Goal: Transaction & Acquisition: Book appointment/travel/reservation

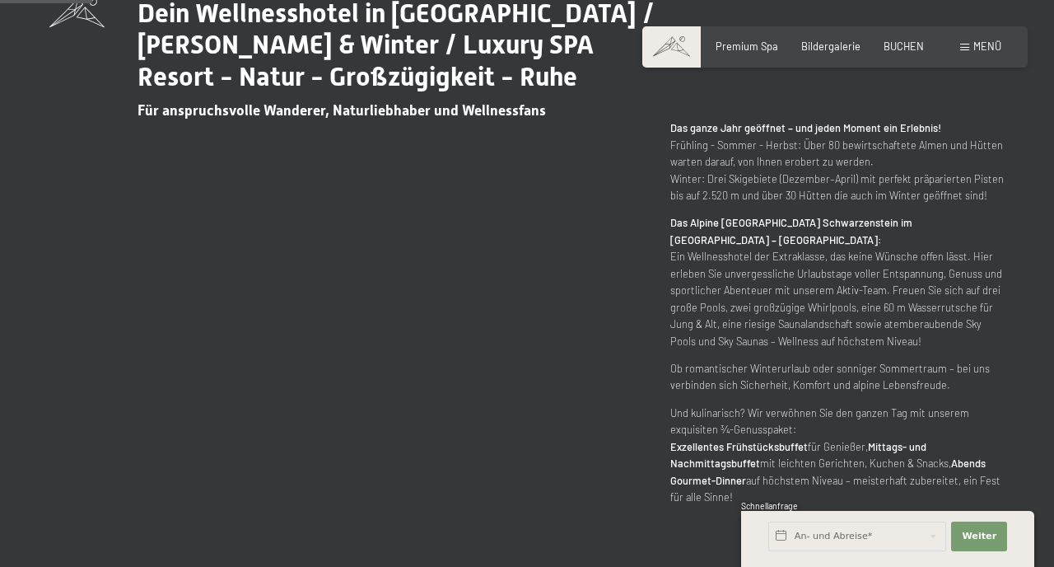
scroll to position [727, 0]
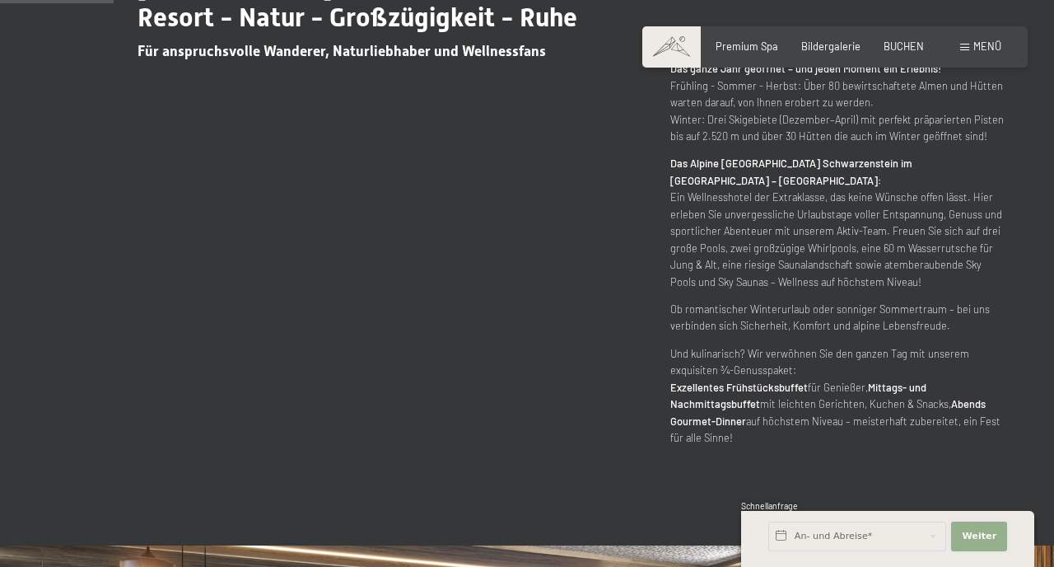
click at [974, 533] on span "Weiter" at bounding box center [979, 536] width 35 height 13
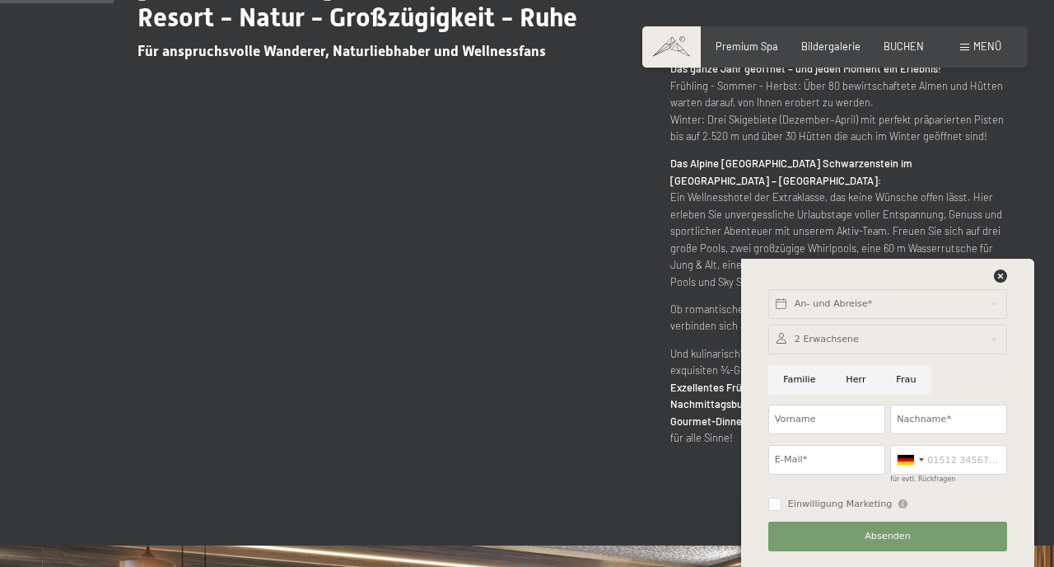
click at [953, 181] on p "Das Alpine Luxury Spa Resort Schwarzenstein im Ahrntal – Südtirol: Ein Wellness…" at bounding box center [837, 222] width 334 height 135
click at [564, 232] on div "Dein Wellnesshotel in Südtirol / Sommer & Winter / Luxury SPA Resort - Natur - …" at bounding box center [526, 192] width 955 height 508
click at [999, 277] on icon at bounding box center [1000, 275] width 13 height 13
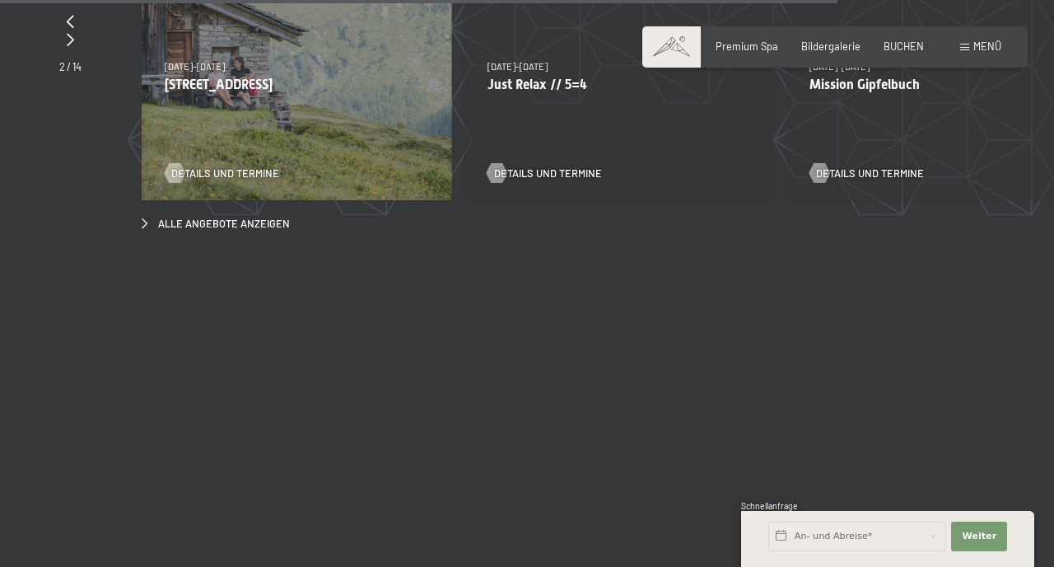
scroll to position [4898, 0]
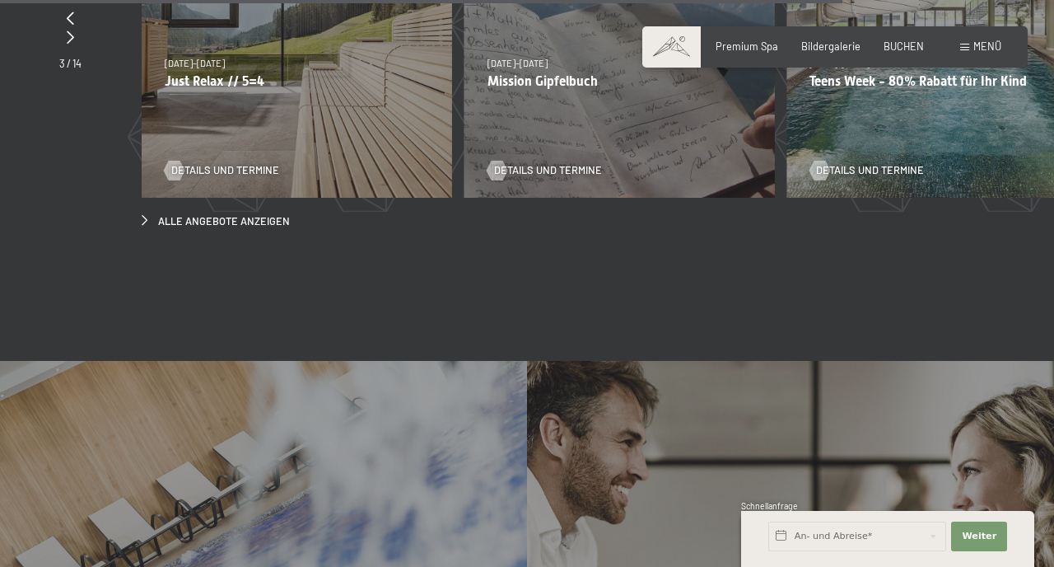
click at [236, 73] on p "Just Relax // 5=4" at bounding box center [297, 81] width 264 height 16
click at [227, 163] on span "Details und Termine" at bounding box center [242, 170] width 108 height 15
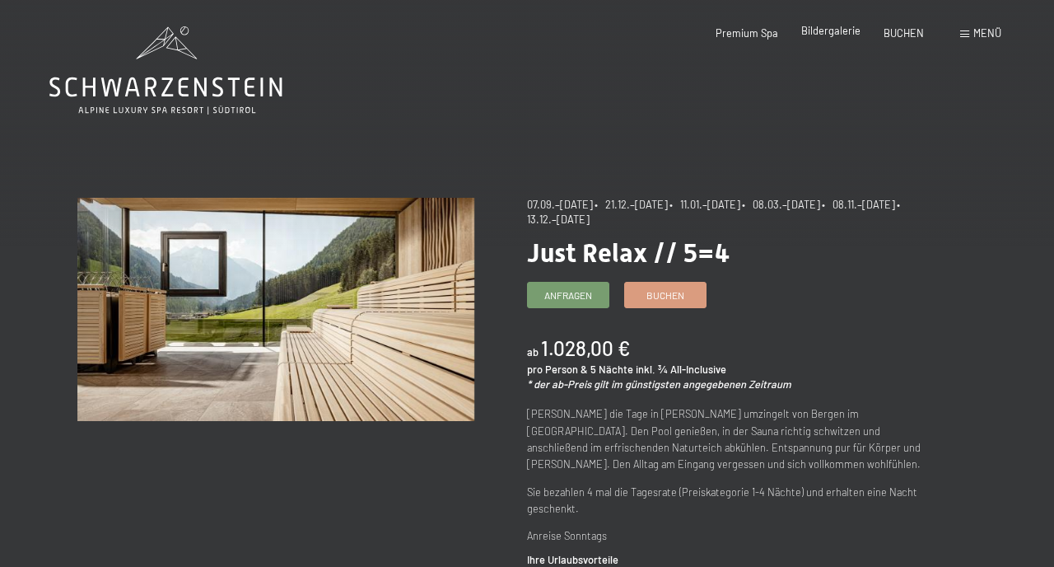
click at [839, 35] on span "Bildergalerie" at bounding box center [830, 30] width 59 height 13
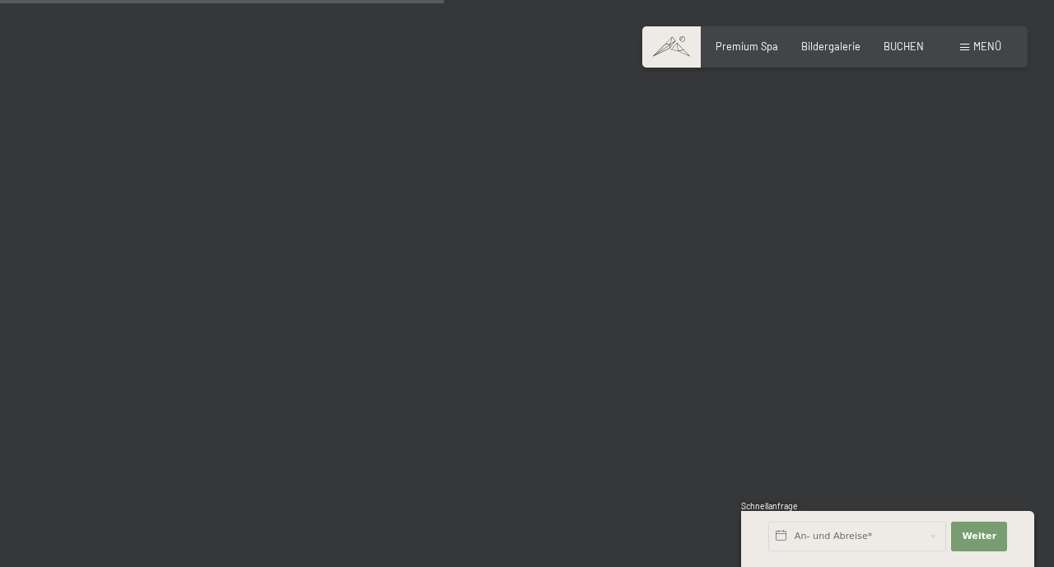
scroll to position [6360, 0]
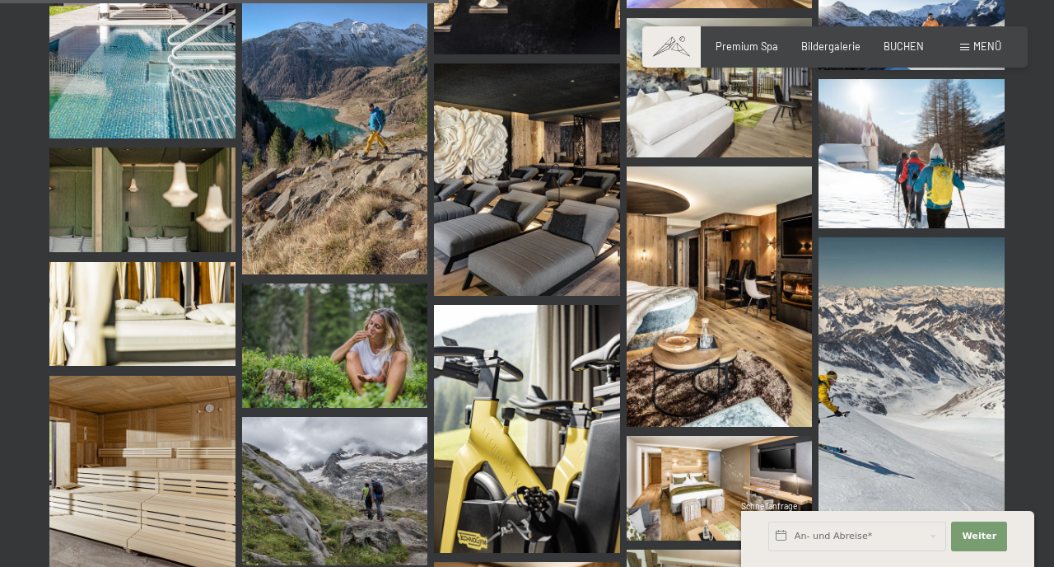
click at [171, 81] on img at bounding box center [142, 8] width 186 height 260
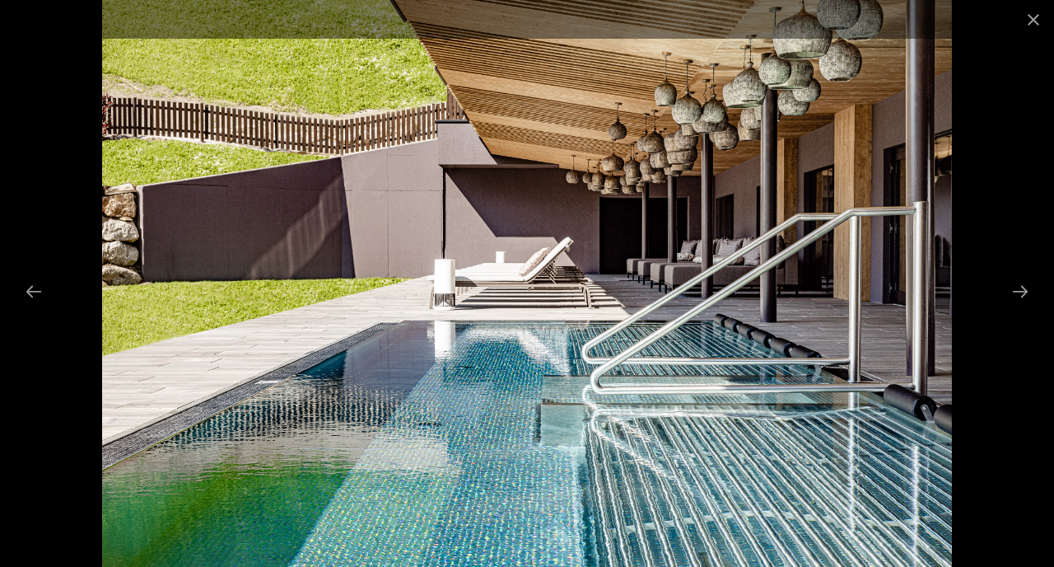
scroll to position [7050, 0]
click at [1027, 292] on button "Next slide" at bounding box center [1020, 291] width 35 height 32
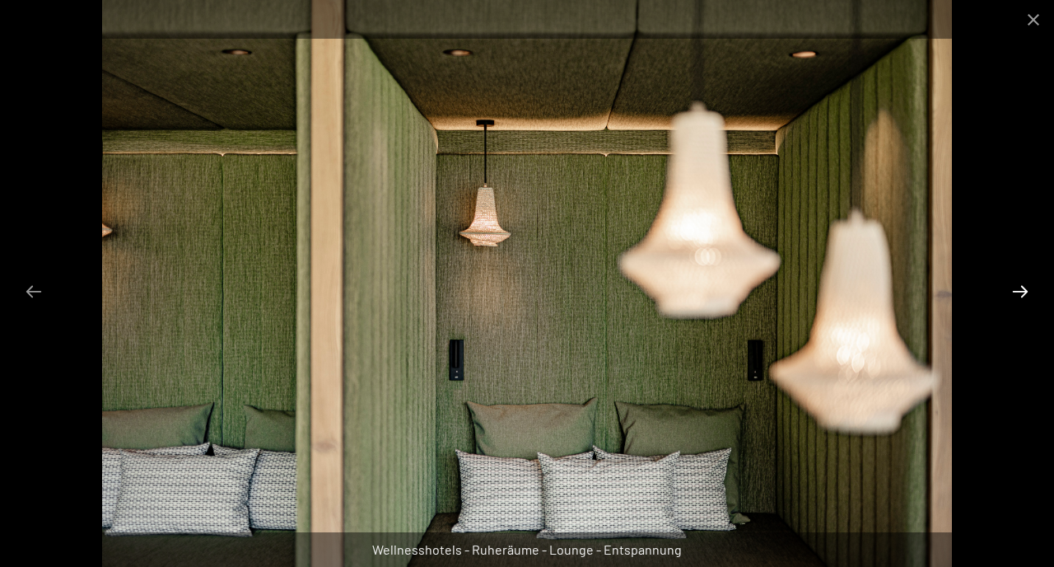
click at [1027, 292] on button "Next slide" at bounding box center [1020, 291] width 35 height 32
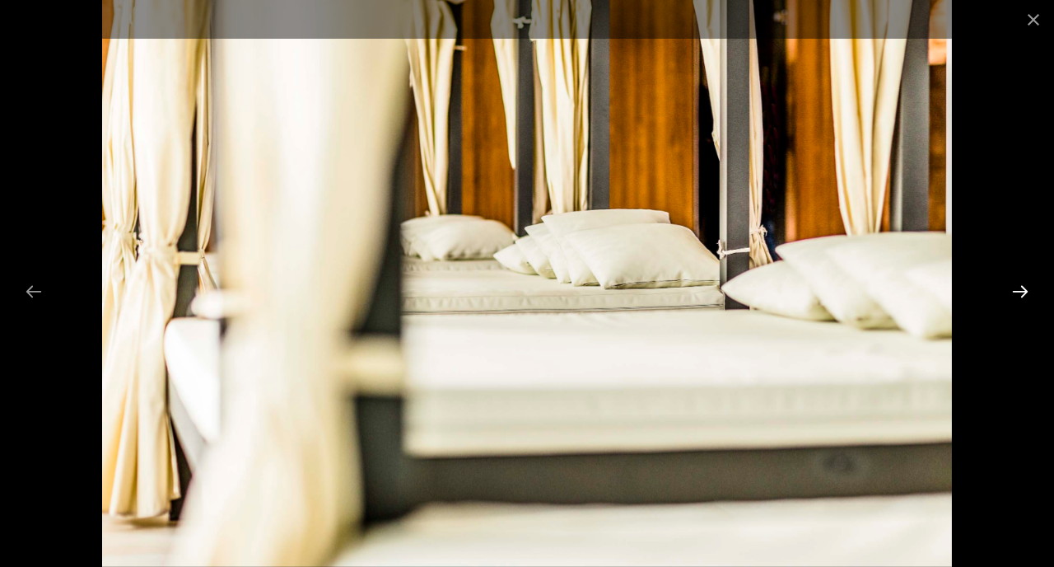
click at [1027, 292] on button "Next slide" at bounding box center [1020, 291] width 35 height 32
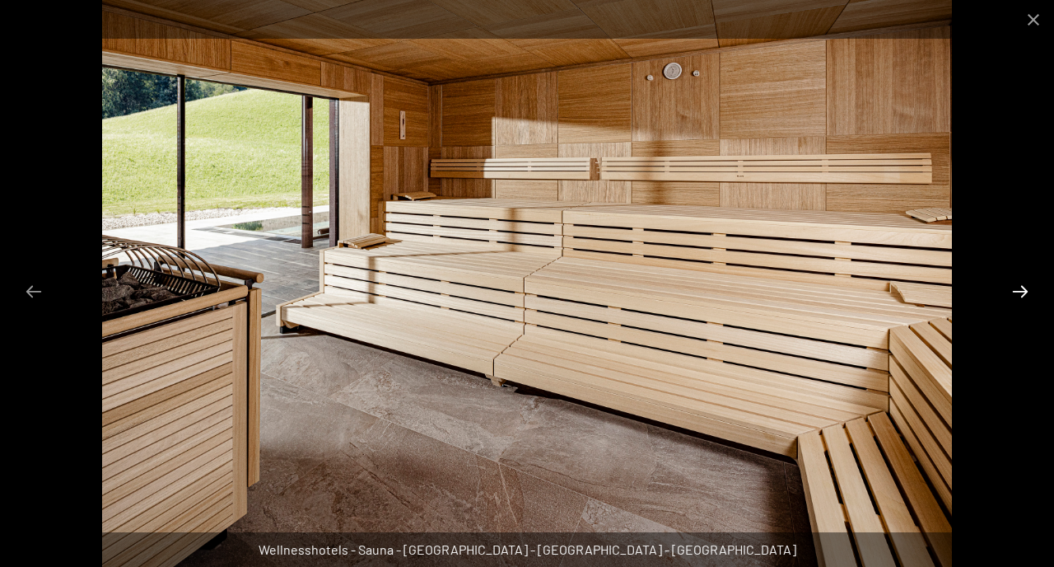
click at [1027, 292] on button "Next slide" at bounding box center [1020, 291] width 35 height 32
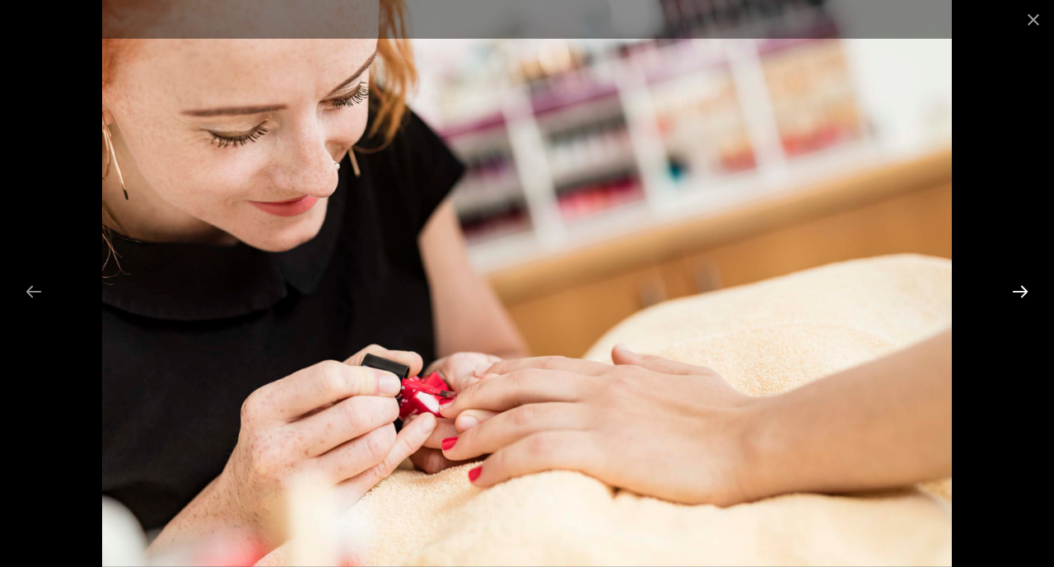
click at [1027, 292] on button "Next slide" at bounding box center [1020, 291] width 35 height 32
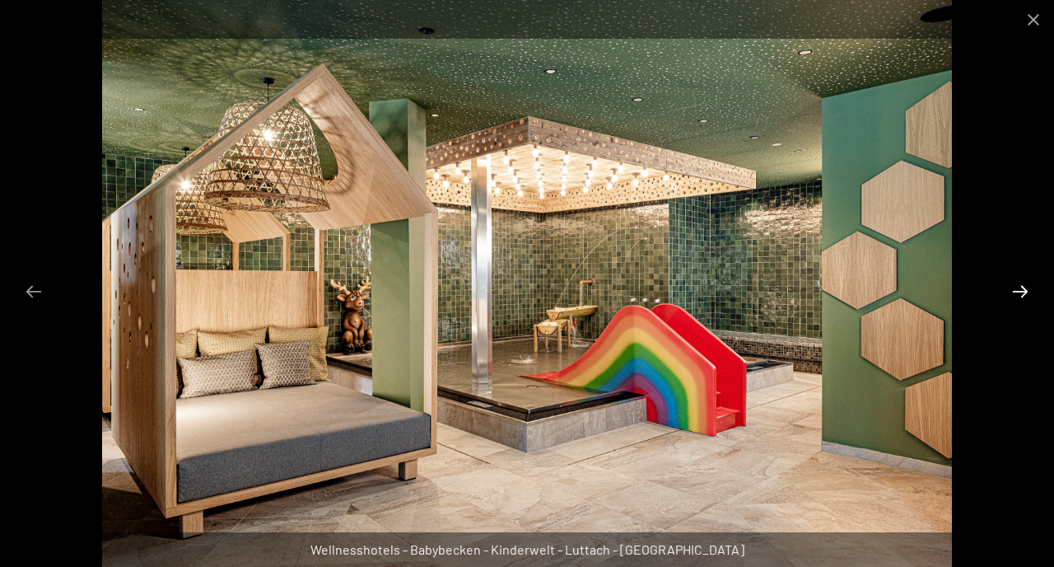
click at [1025, 293] on button "Next slide" at bounding box center [1020, 291] width 35 height 32
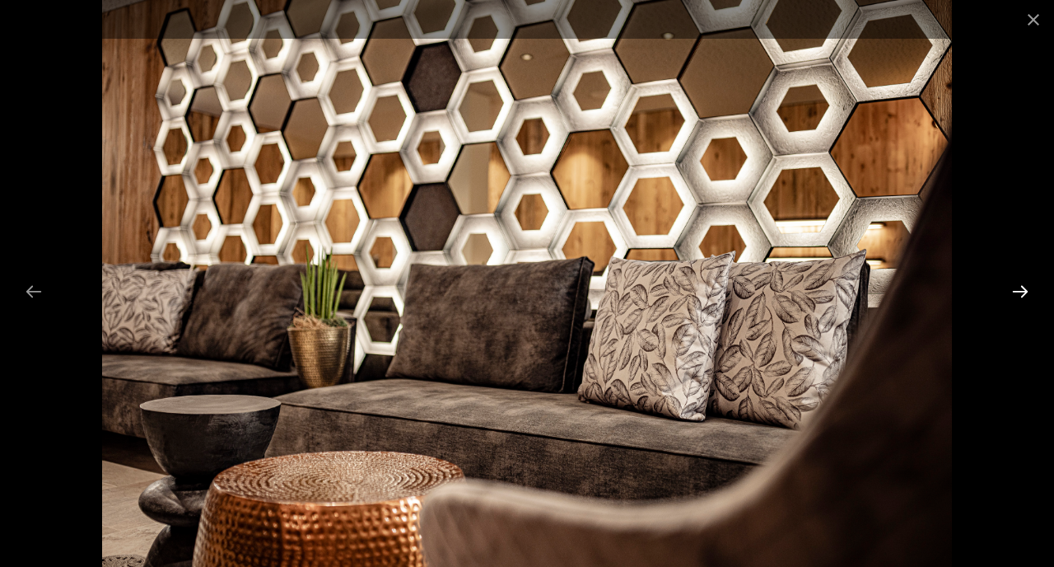
click at [1025, 293] on button "Next slide" at bounding box center [1020, 291] width 35 height 32
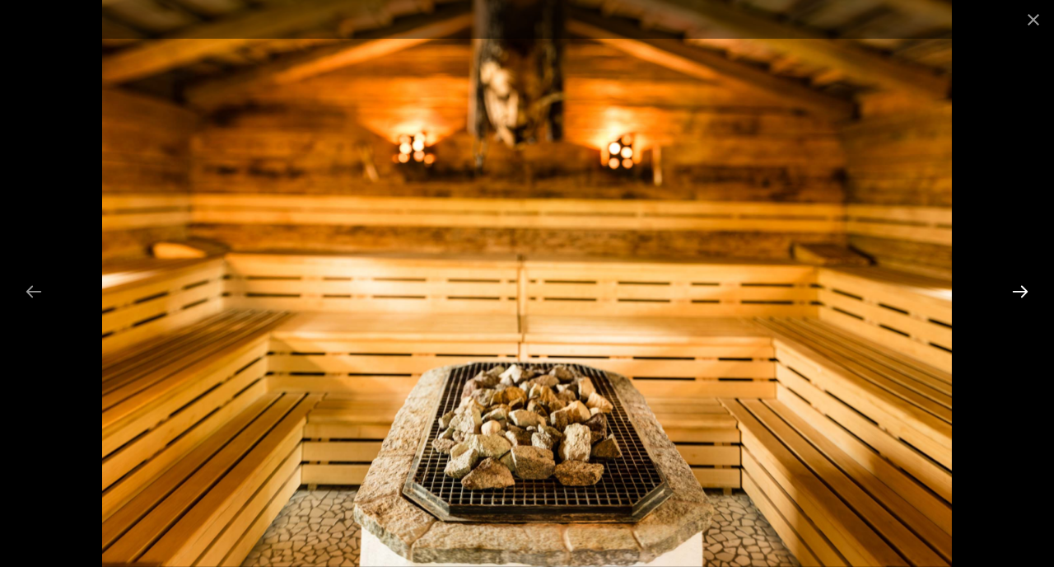
click at [1025, 293] on button "Next slide" at bounding box center [1020, 291] width 35 height 32
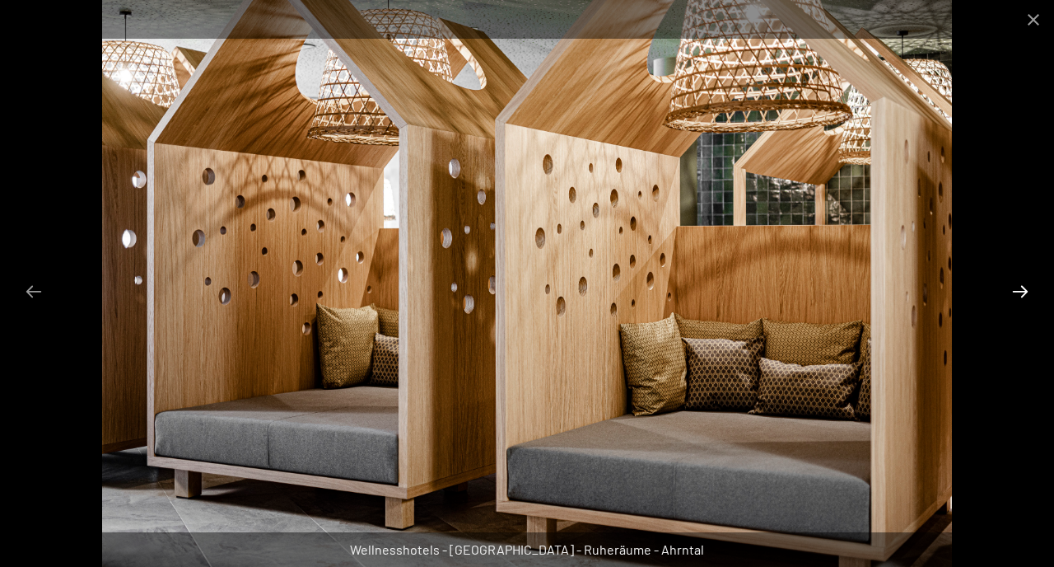
click at [1025, 293] on button "Next slide" at bounding box center [1020, 291] width 35 height 32
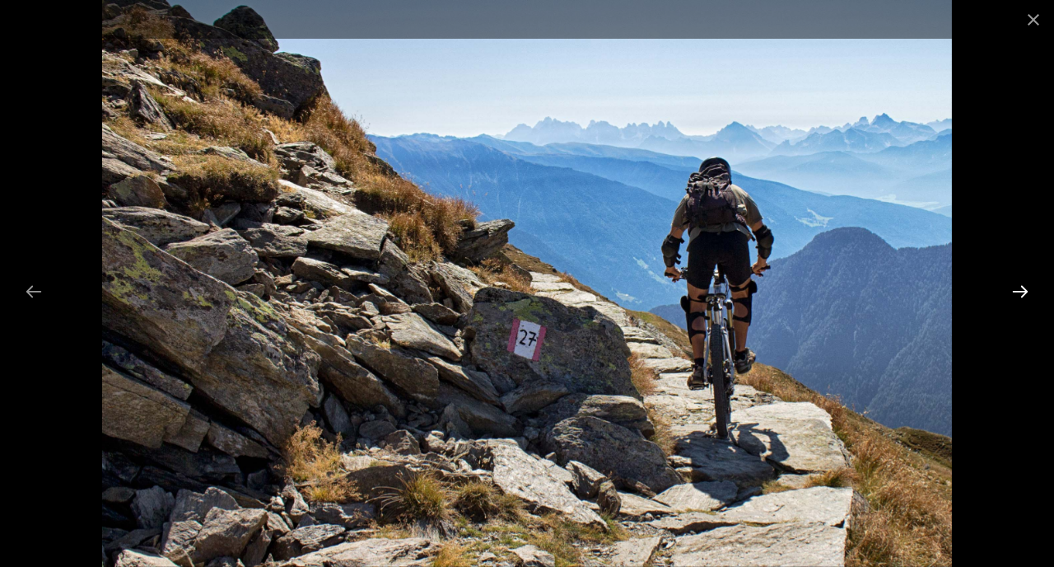
click at [1025, 293] on button "Next slide" at bounding box center [1020, 291] width 35 height 32
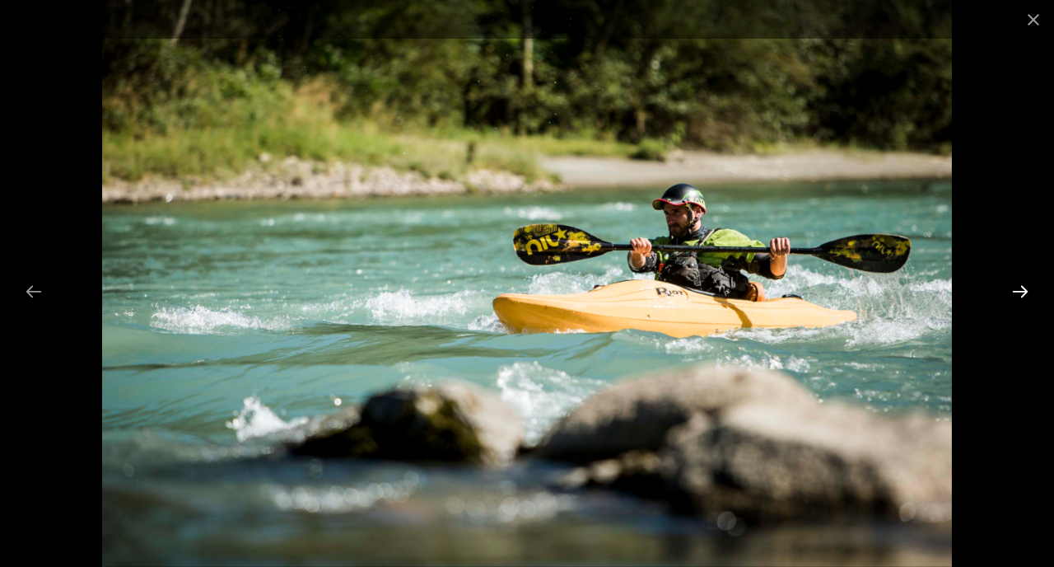
click at [1025, 293] on button "Next slide" at bounding box center [1020, 291] width 35 height 32
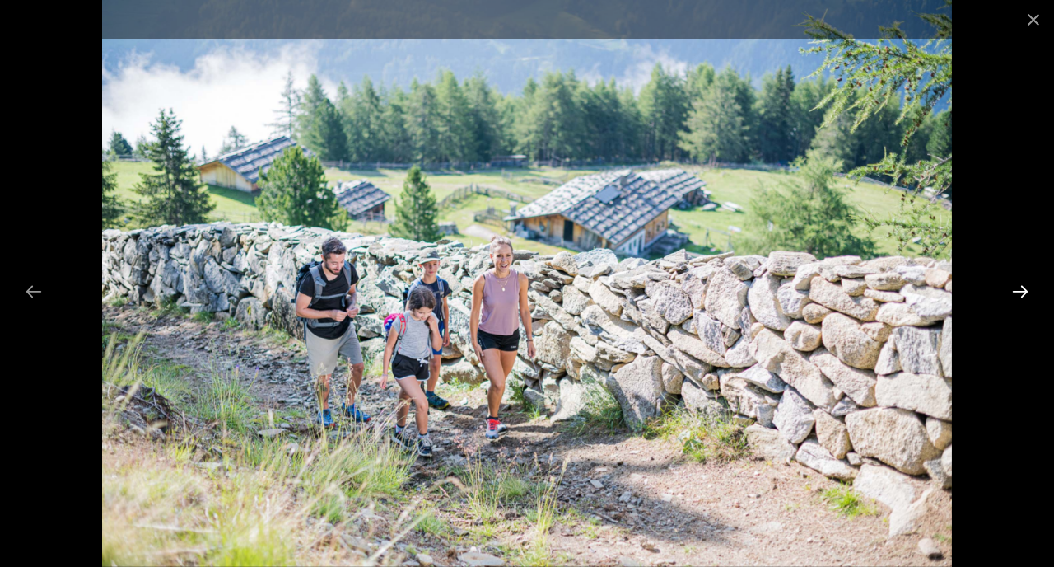
click at [1025, 293] on button "Next slide" at bounding box center [1020, 291] width 35 height 32
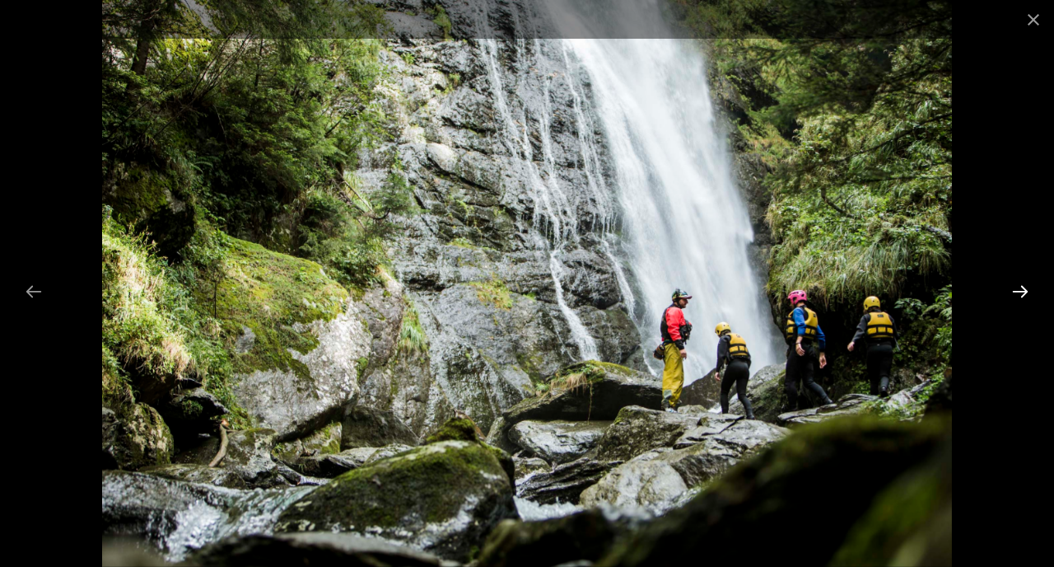
click at [1025, 295] on button "Next slide" at bounding box center [1020, 291] width 35 height 32
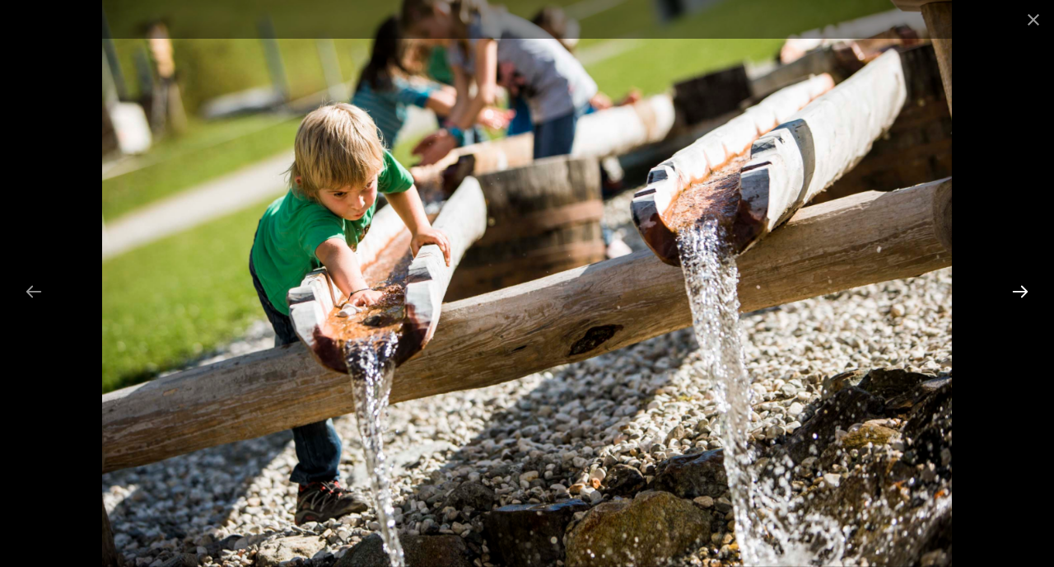
click at [1022, 296] on button "Next slide" at bounding box center [1020, 291] width 35 height 32
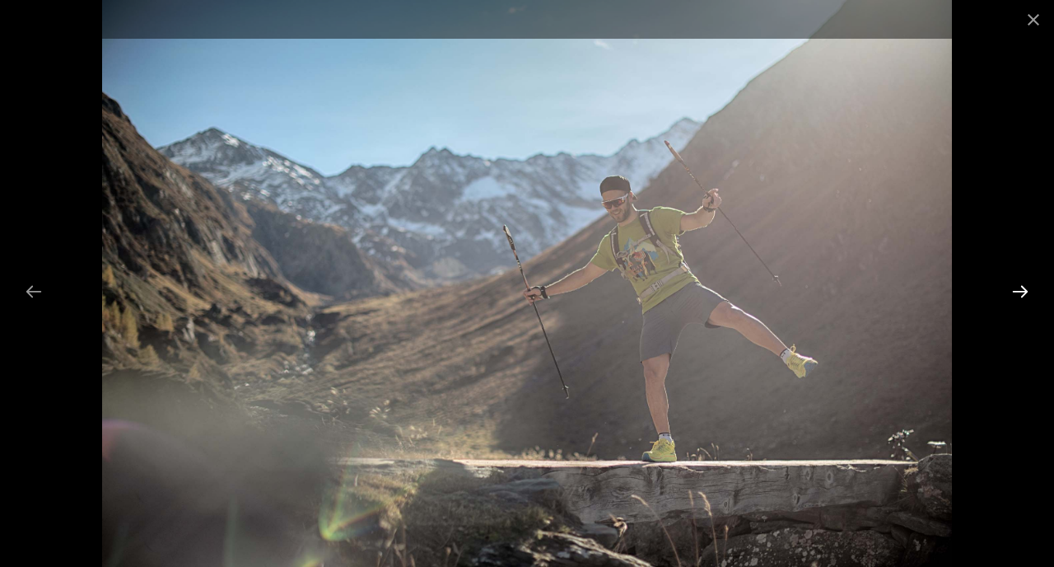
click at [1021, 295] on button "Next slide" at bounding box center [1020, 291] width 35 height 32
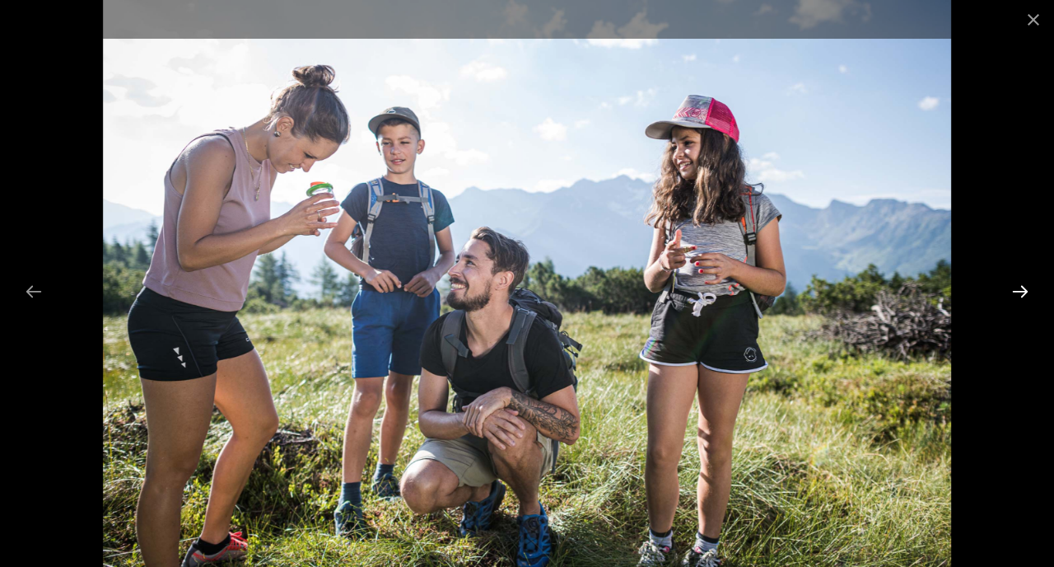
click at [1021, 295] on button "Next slide" at bounding box center [1020, 291] width 35 height 32
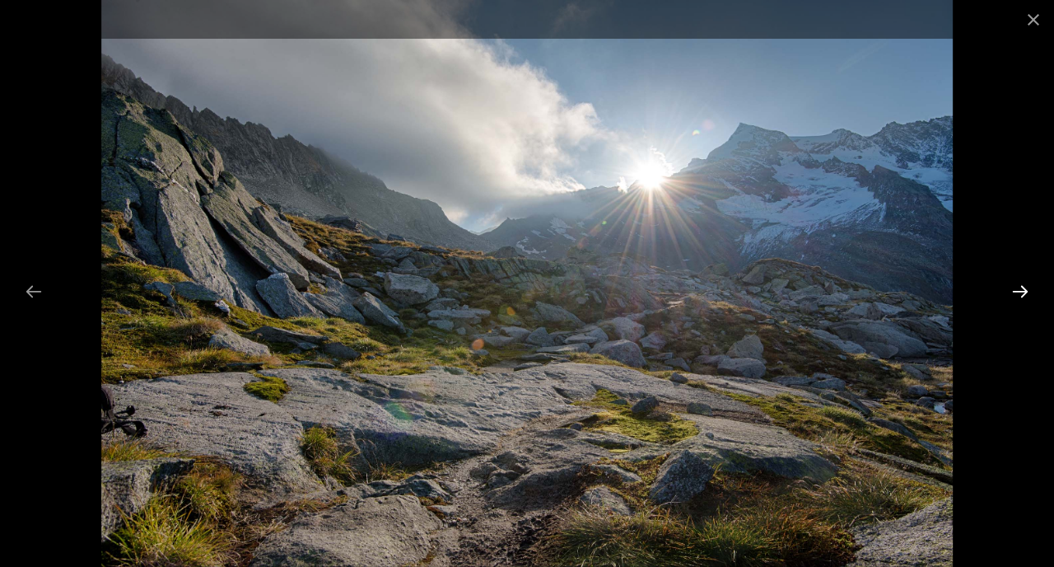
click at [1021, 295] on button "Next slide" at bounding box center [1020, 291] width 35 height 32
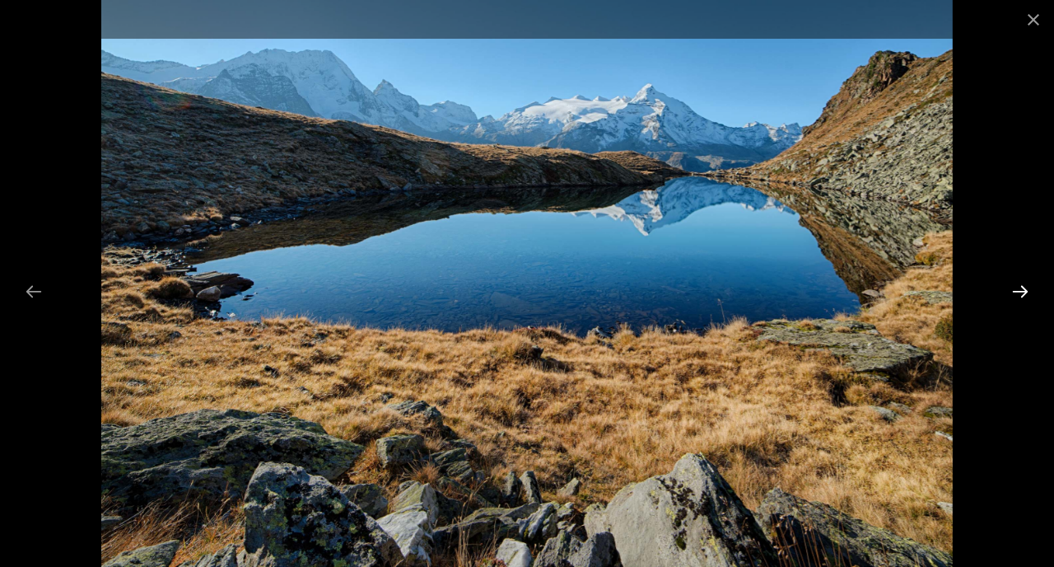
click at [1020, 294] on button "Next slide" at bounding box center [1020, 291] width 35 height 32
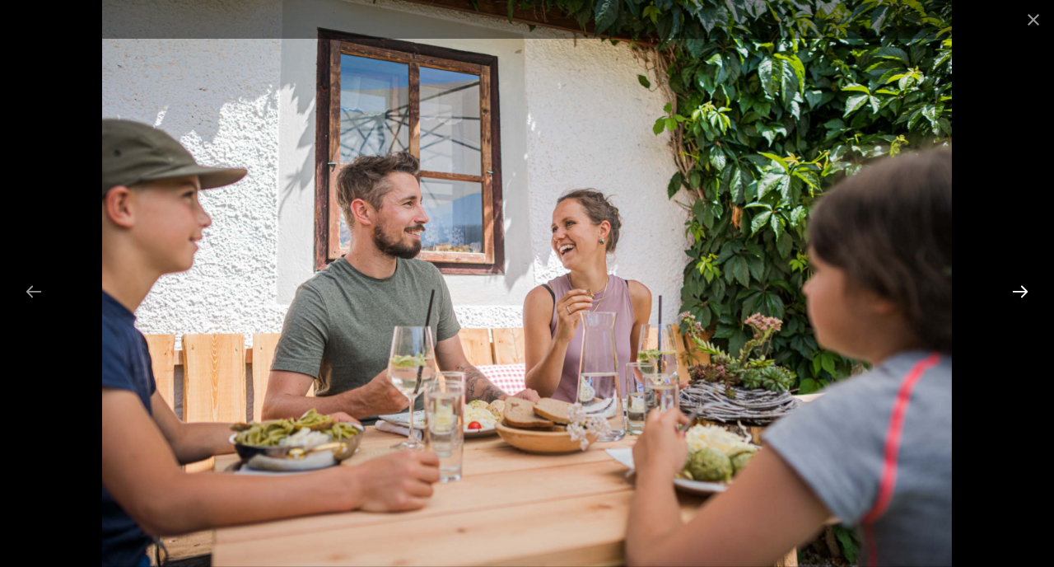
click at [1020, 293] on button "Next slide" at bounding box center [1020, 291] width 35 height 32
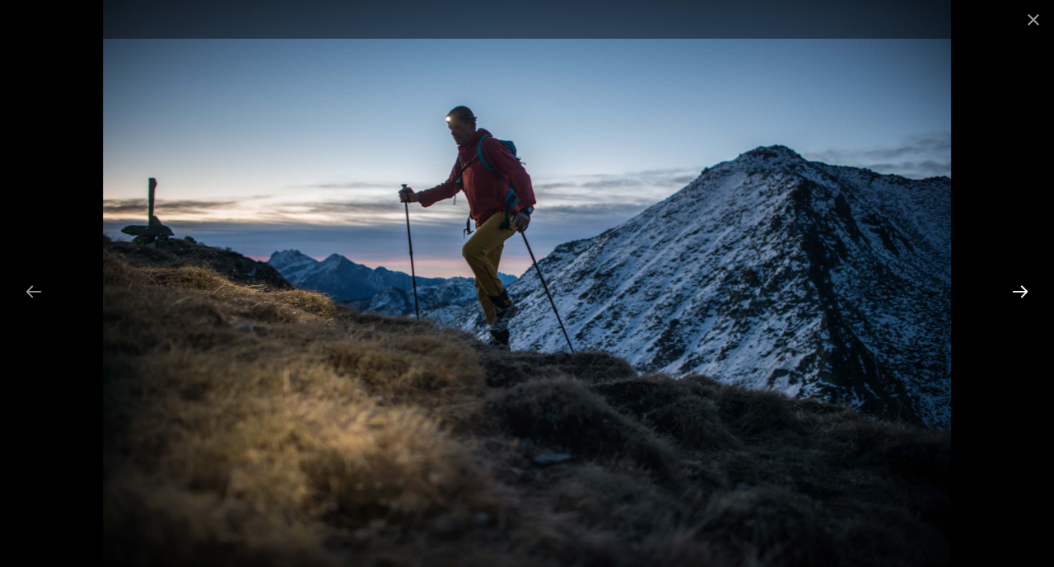
click at [1020, 292] on button "Next slide" at bounding box center [1020, 291] width 35 height 32
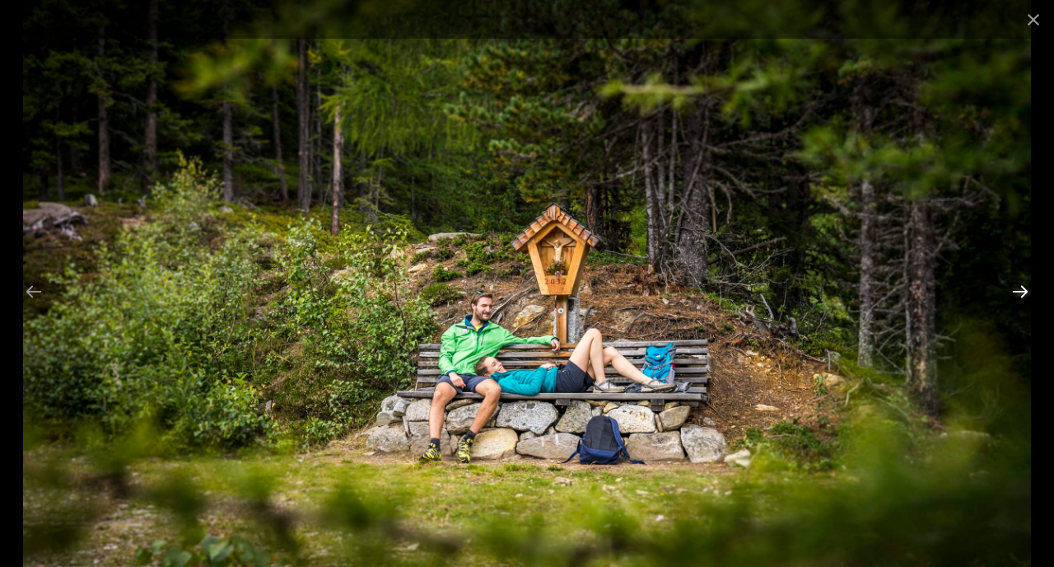
click at [1022, 292] on button "Next slide" at bounding box center [1020, 291] width 35 height 32
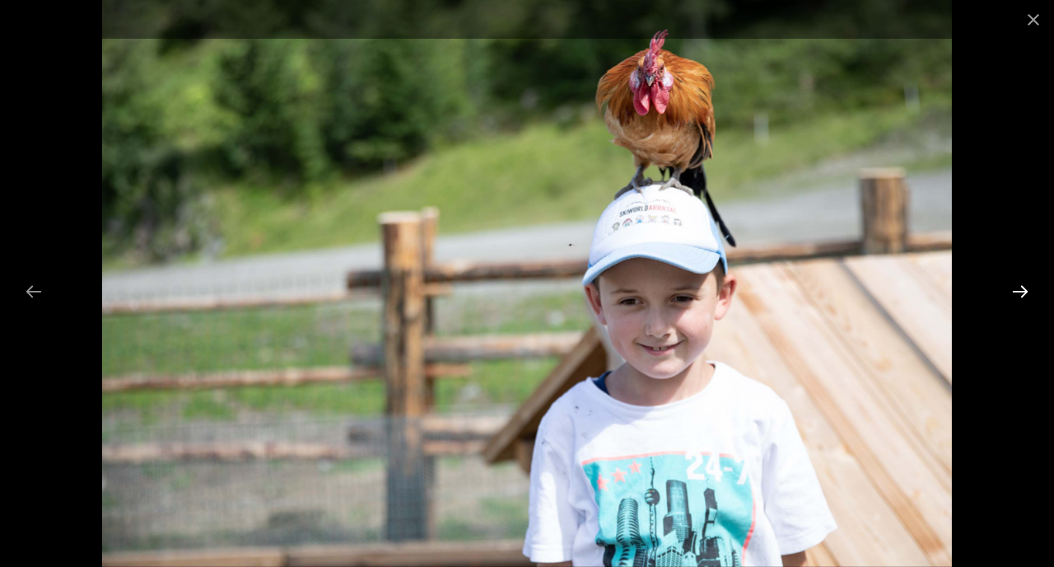
click at [1023, 293] on button "Next slide" at bounding box center [1020, 291] width 35 height 32
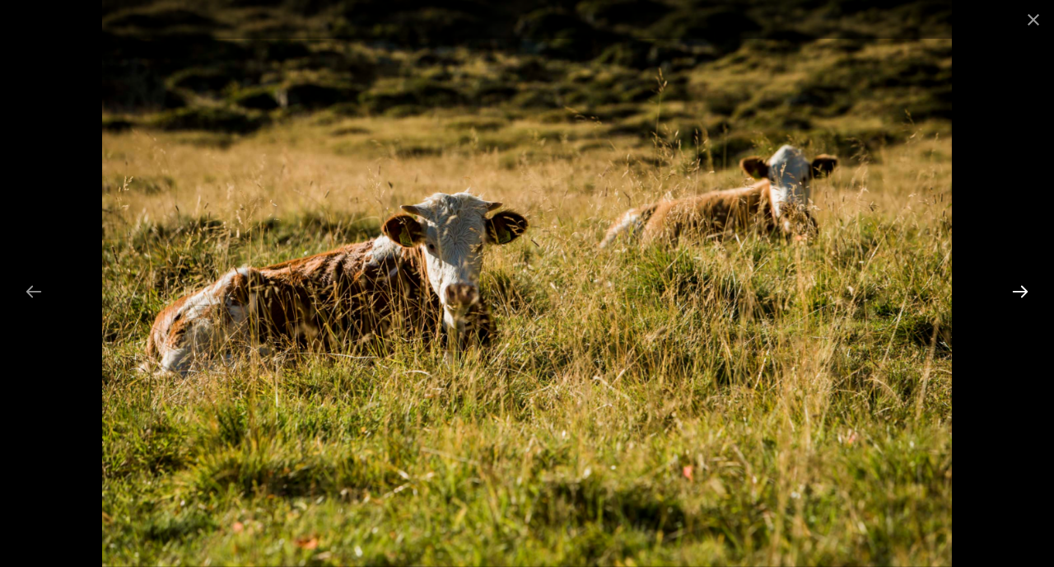
click at [1023, 293] on button "Next slide" at bounding box center [1020, 291] width 35 height 32
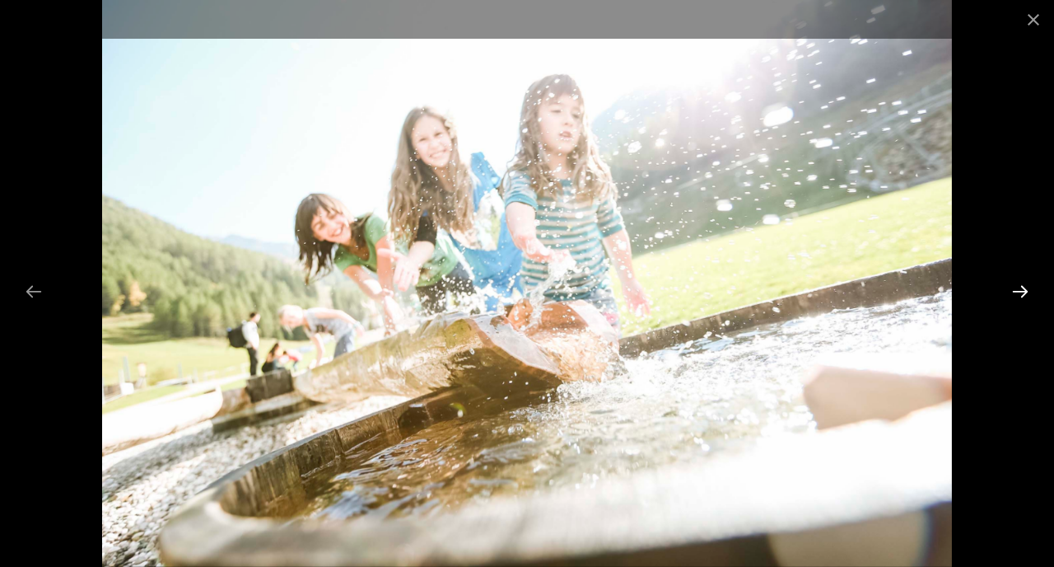
click at [1023, 293] on button "Next slide" at bounding box center [1020, 291] width 35 height 32
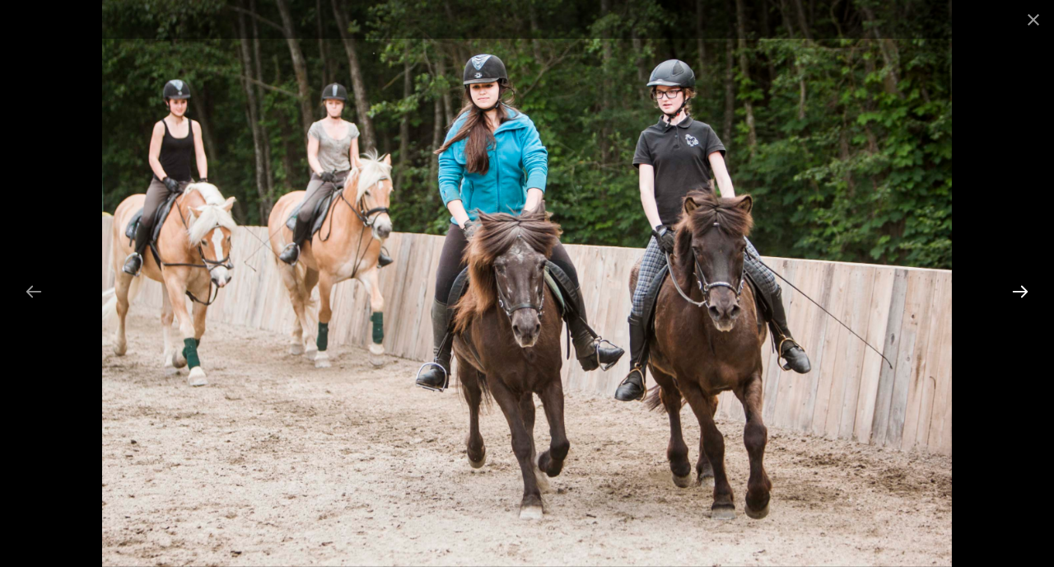
click at [1024, 292] on button "Next slide" at bounding box center [1020, 291] width 35 height 32
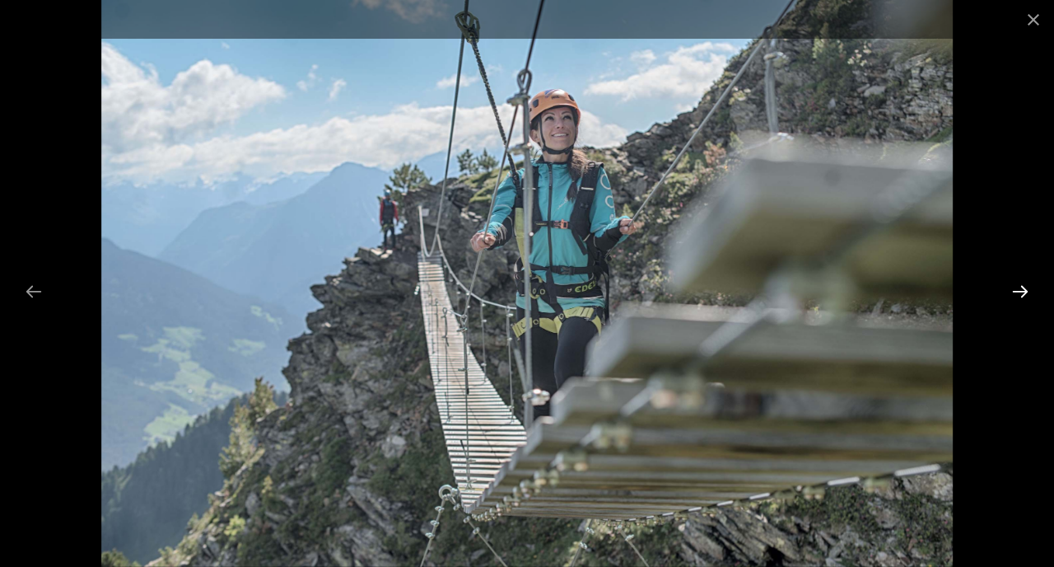
click at [1024, 292] on button "Next slide" at bounding box center [1020, 291] width 35 height 32
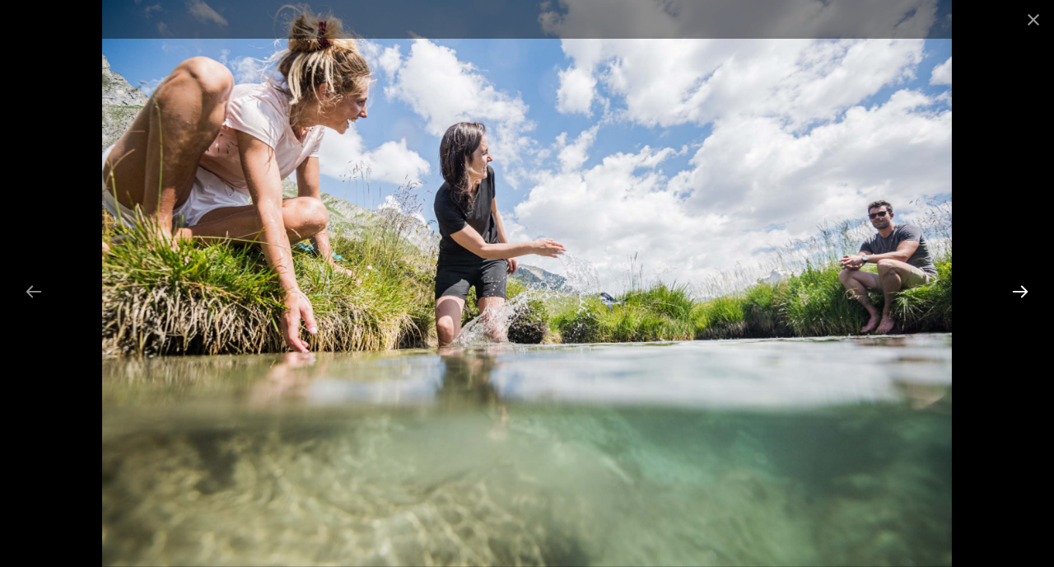
click at [1024, 292] on button "Next slide" at bounding box center [1020, 291] width 35 height 32
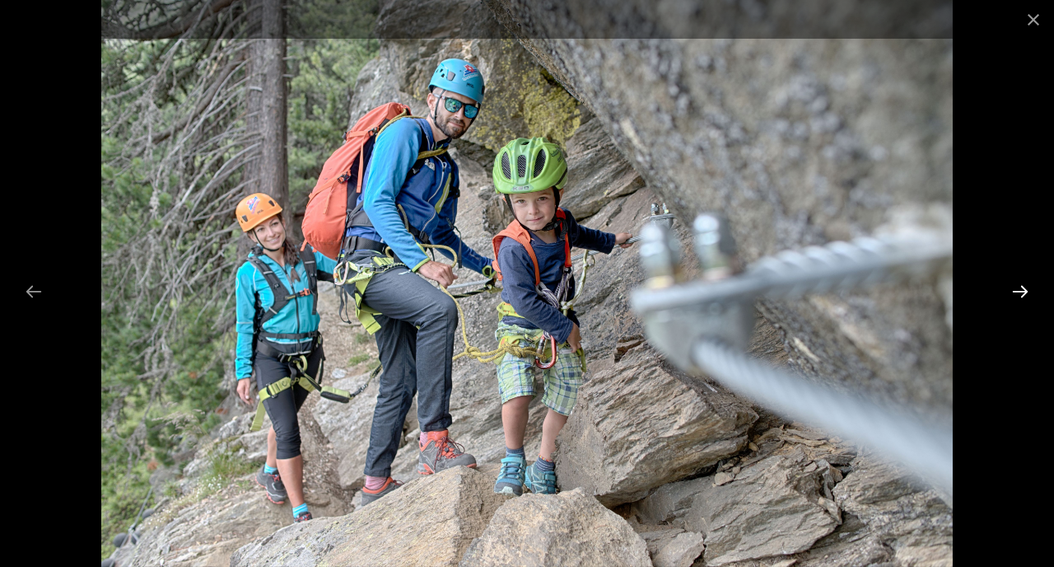
click at [1024, 292] on button "Next slide" at bounding box center [1020, 291] width 35 height 32
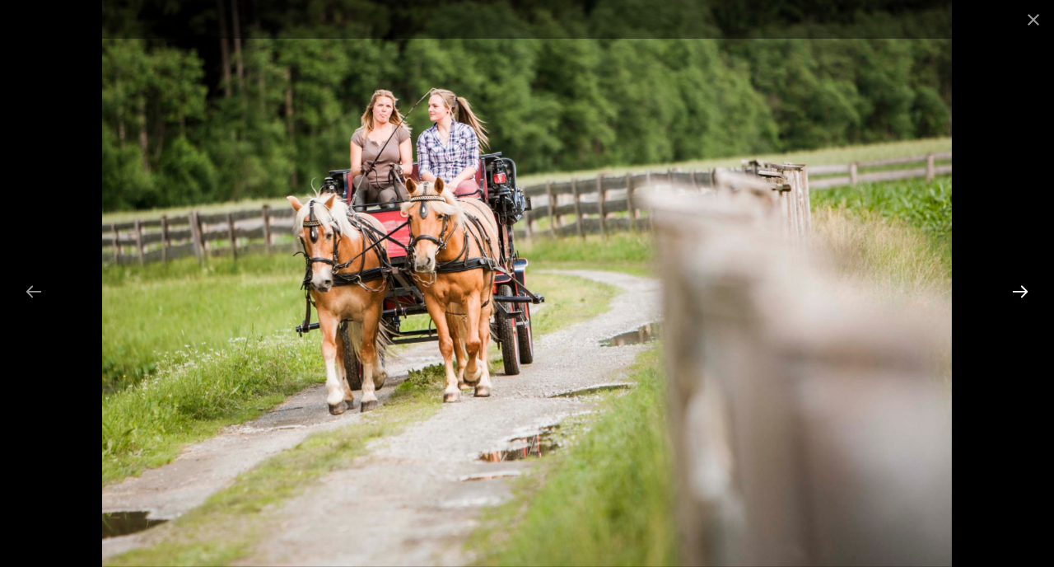
click at [1023, 292] on button "Next slide" at bounding box center [1020, 291] width 35 height 32
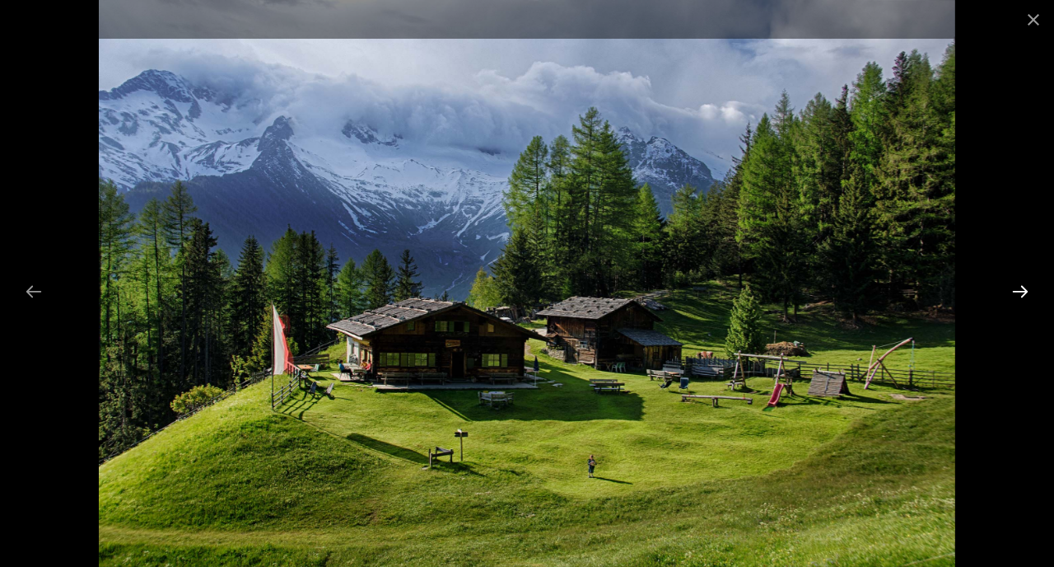
click at [1023, 292] on button "Next slide" at bounding box center [1020, 291] width 35 height 32
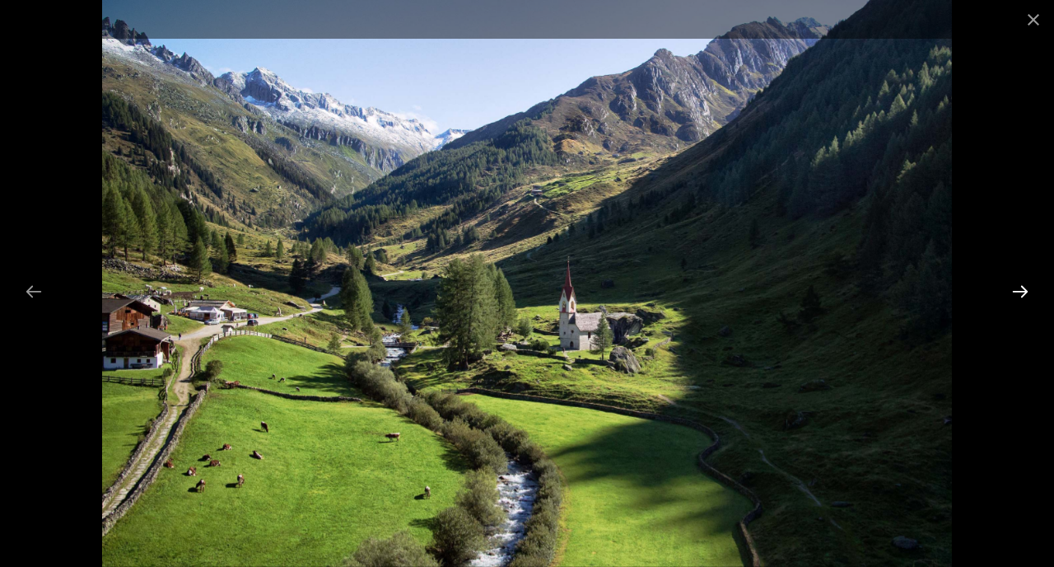
click at [1023, 296] on button "Next slide" at bounding box center [1020, 291] width 35 height 32
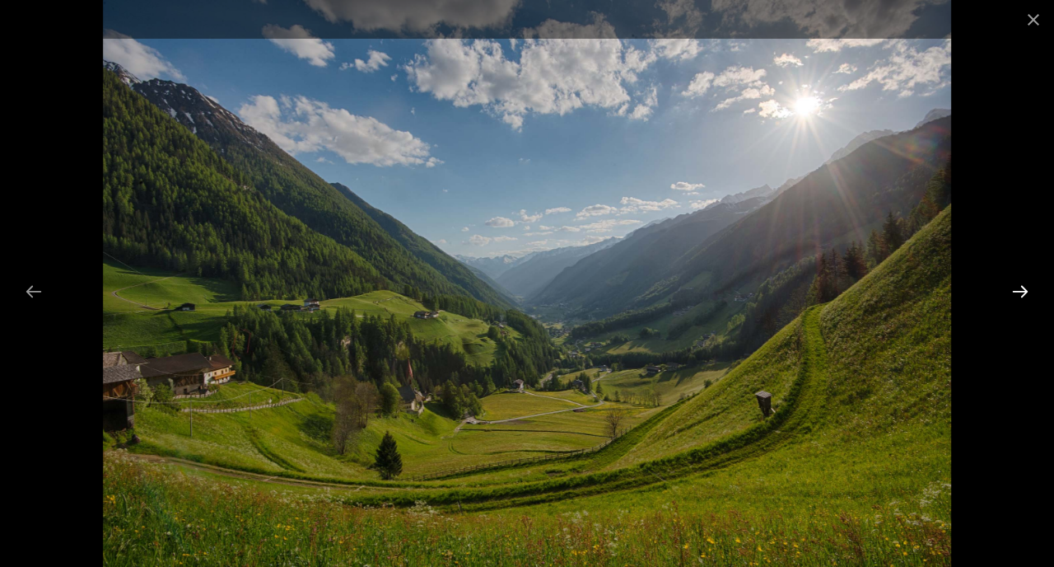
click at [1023, 293] on button "Next slide" at bounding box center [1020, 291] width 35 height 32
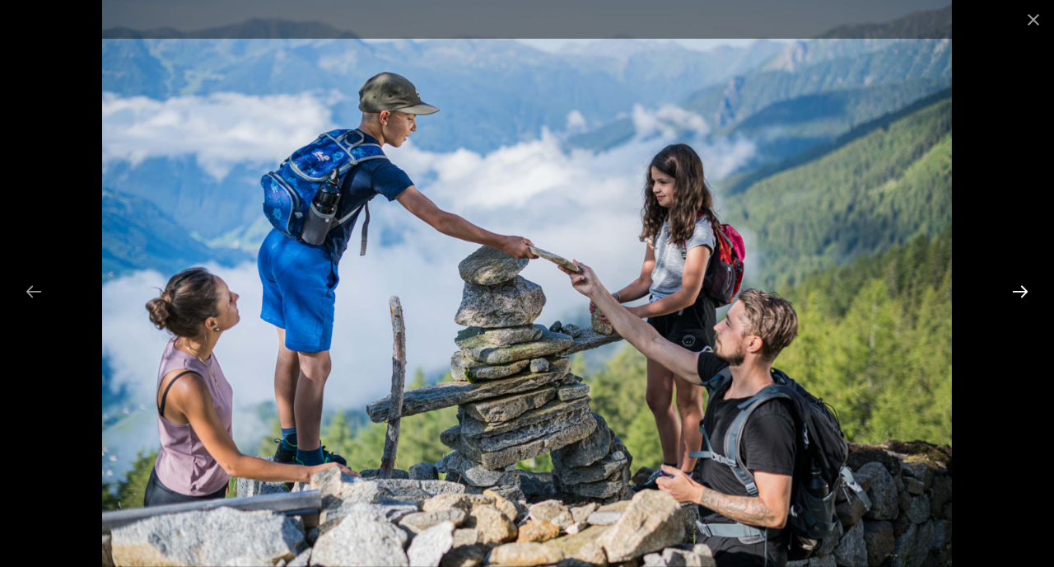
click at [1023, 293] on button "Next slide" at bounding box center [1020, 291] width 35 height 32
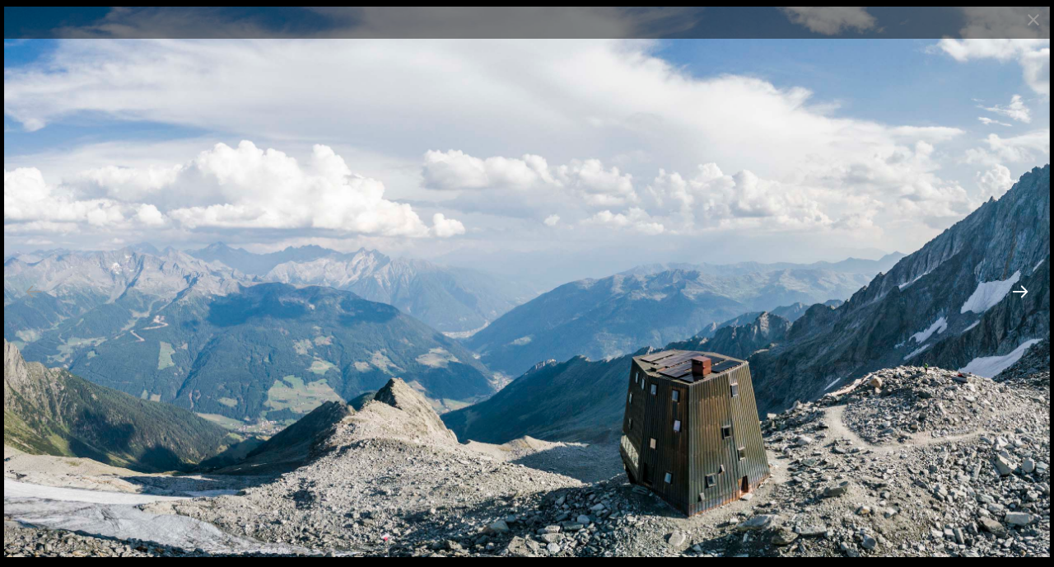
click at [1023, 293] on button "Next slide" at bounding box center [1020, 291] width 35 height 32
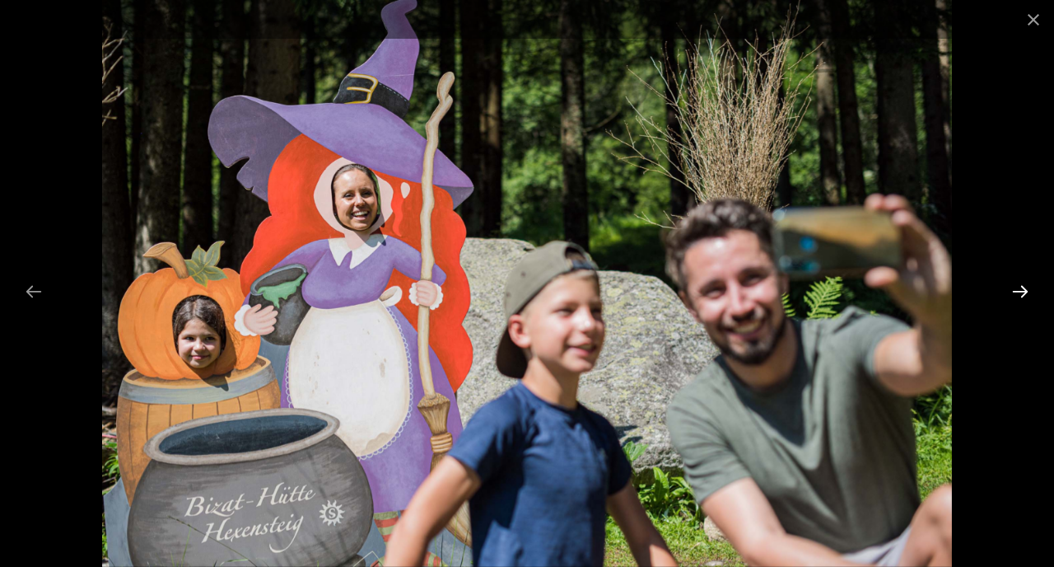
click at [1023, 293] on button "Next slide" at bounding box center [1020, 291] width 35 height 32
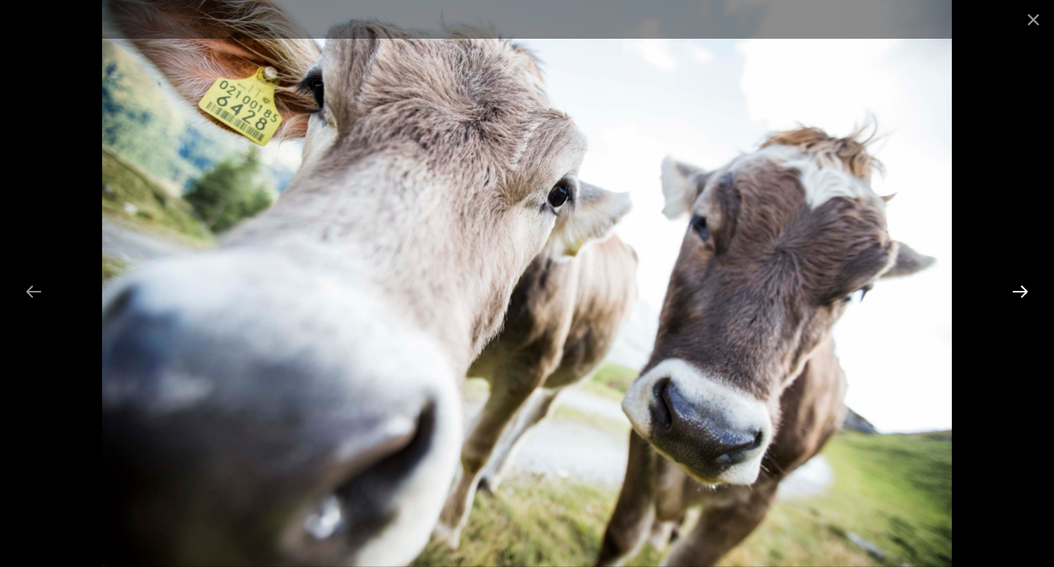
click at [1018, 290] on button "Next slide" at bounding box center [1020, 291] width 35 height 32
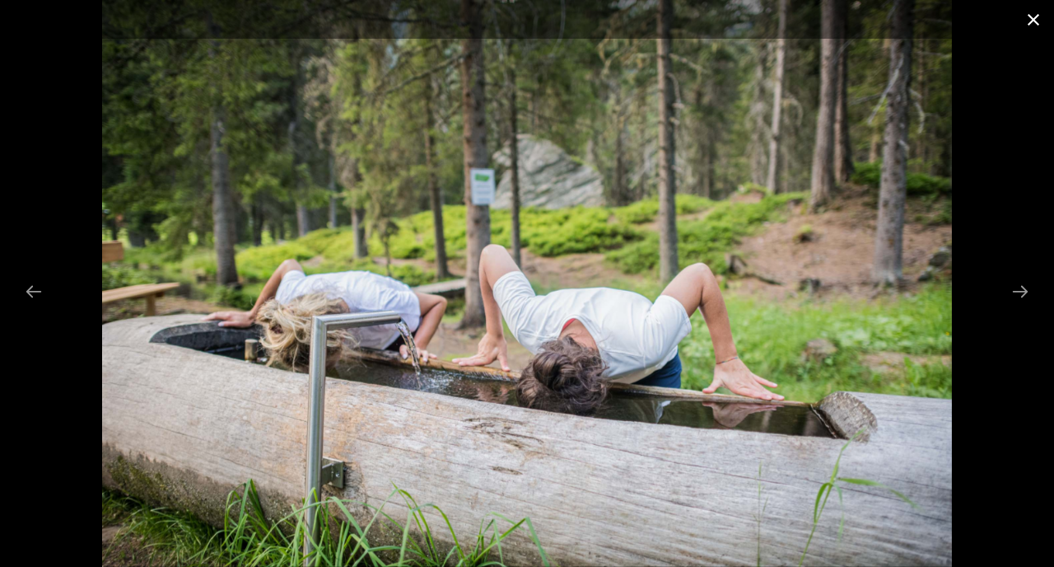
click at [1034, 28] on button "Close gallery" at bounding box center [1033, 19] width 41 height 39
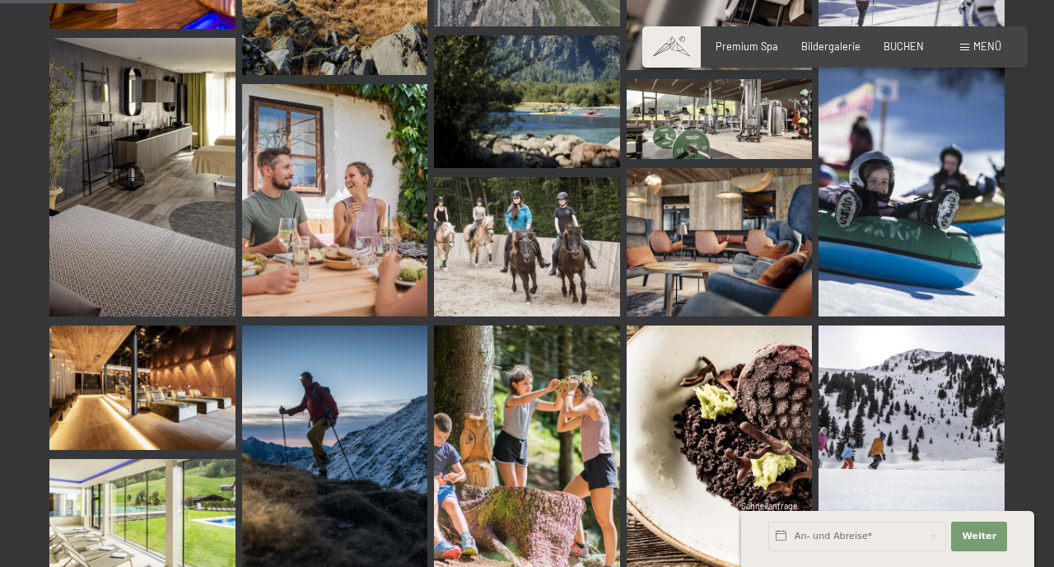
scroll to position [0, 0]
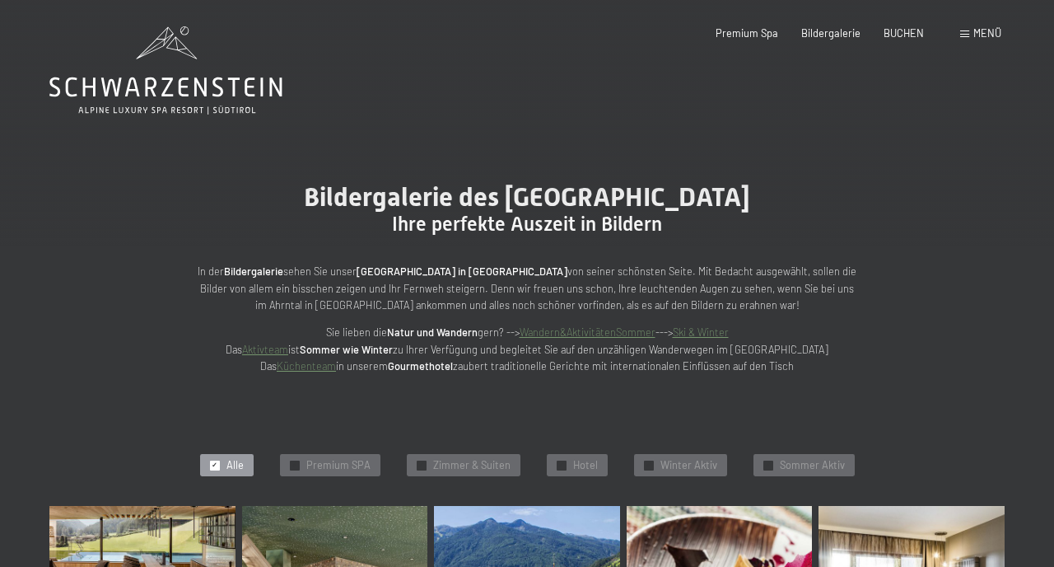
click at [980, 35] on span "Menü" at bounding box center [987, 32] width 28 height 13
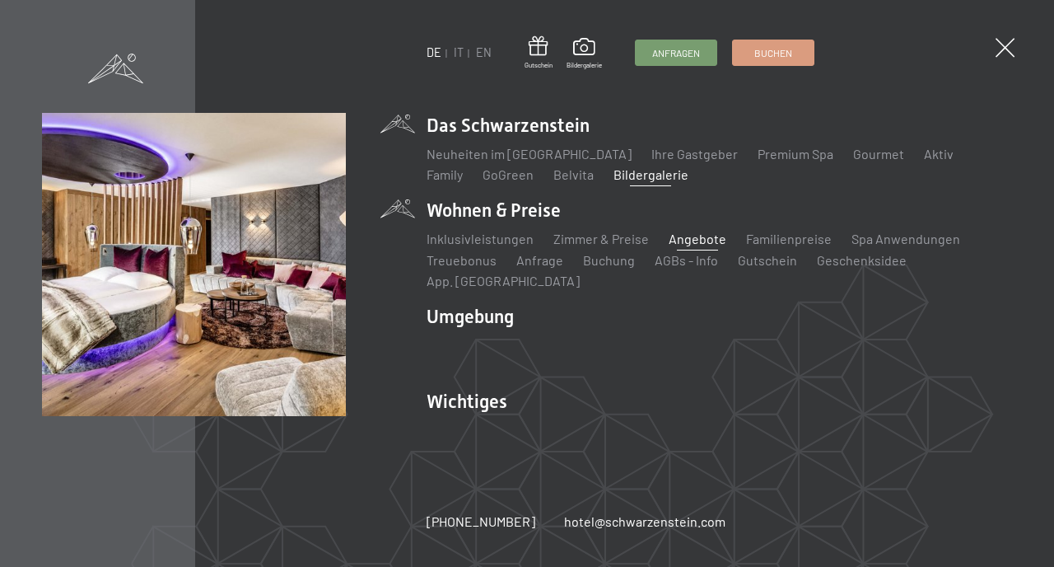
click at [696, 246] on link "Angebote" at bounding box center [698, 239] width 58 height 16
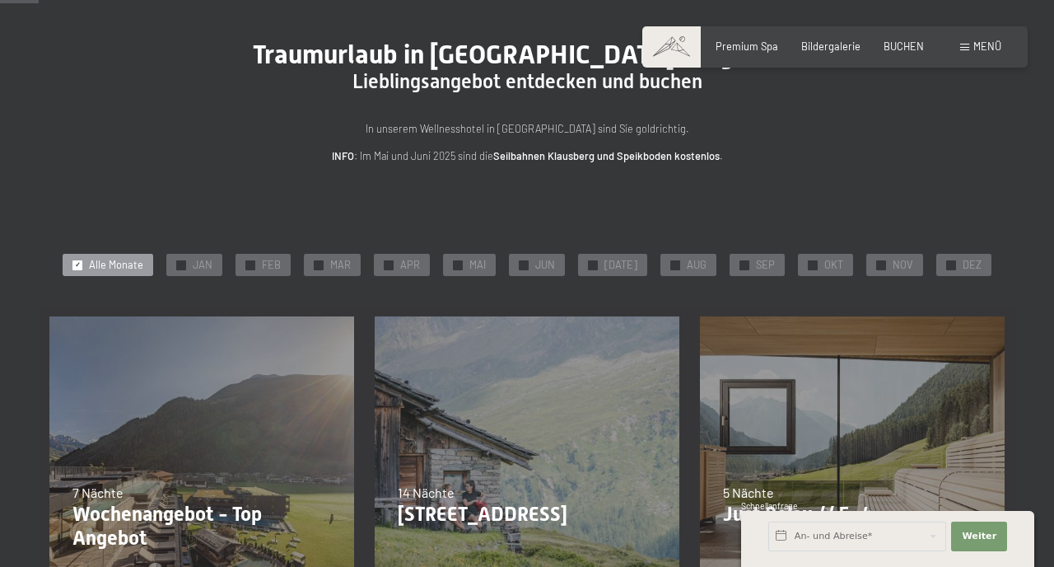
scroll to position [92, 0]
click at [766, 268] on span "SEP" at bounding box center [765, 266] width 19 height 15
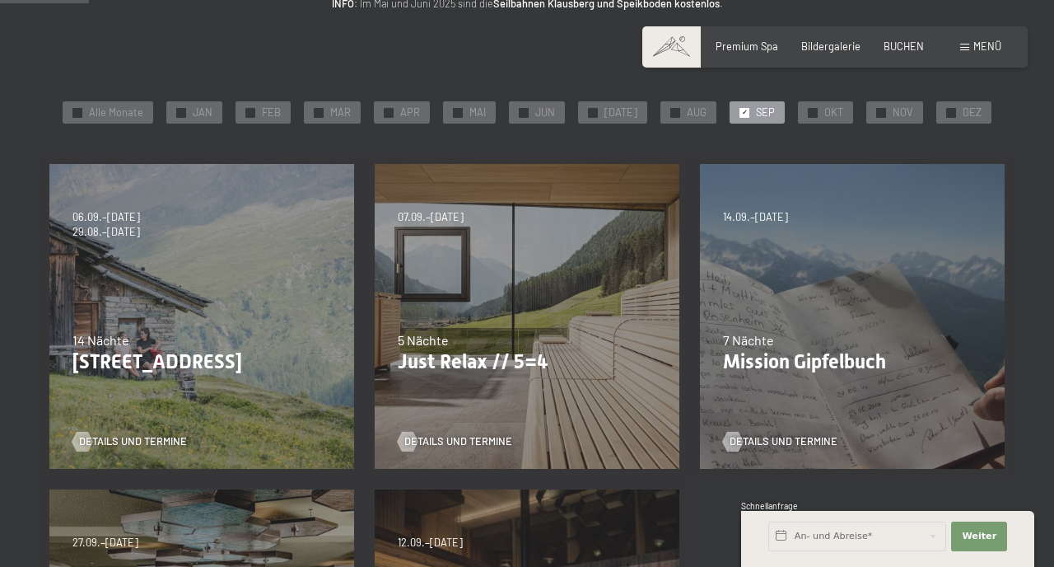
scroll to position [268, 0]
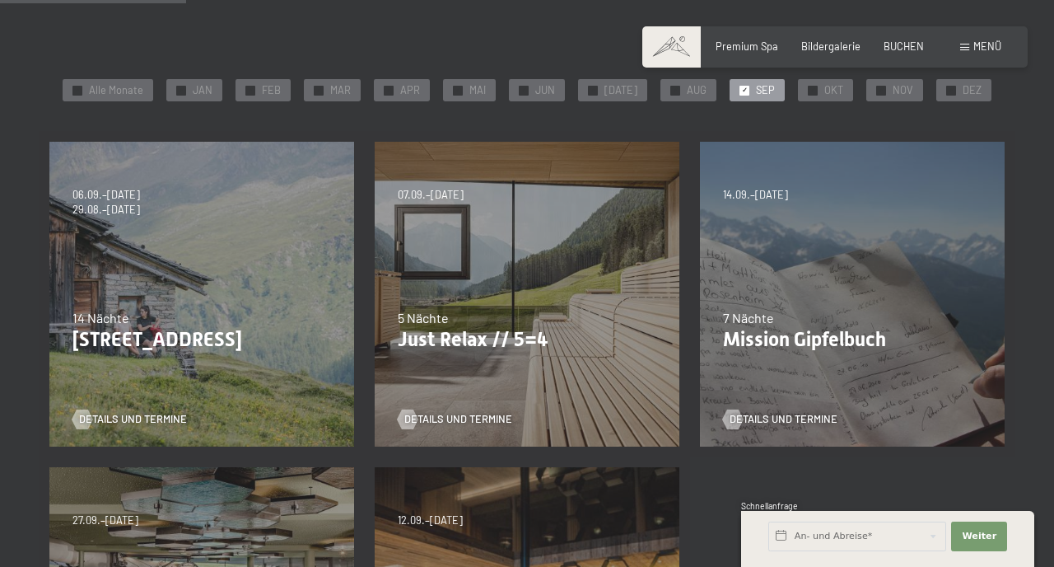
click at [501, 371] on div "07.09.–03.10.2025 21.12.–26.12.2025 11.01.–23.01.2026 08.03.–27.03.2026 08.11.–…" at bounding box center [526, 293] width 325 height 325
click at [474, 423] on span "Details und Termine" at bounding box center [475, 419] width 108 height 15
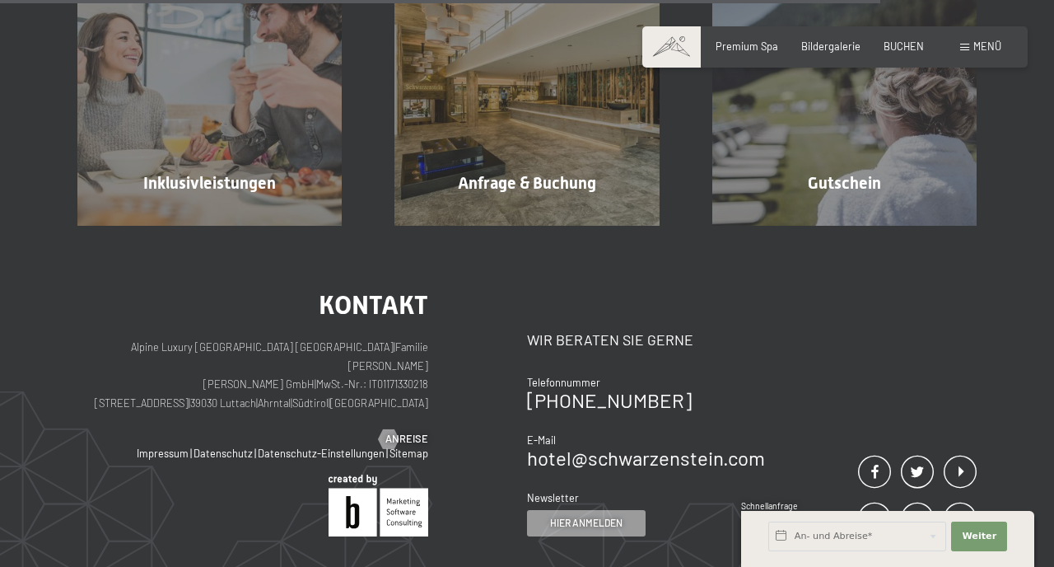
scroll to position [1454, 0]
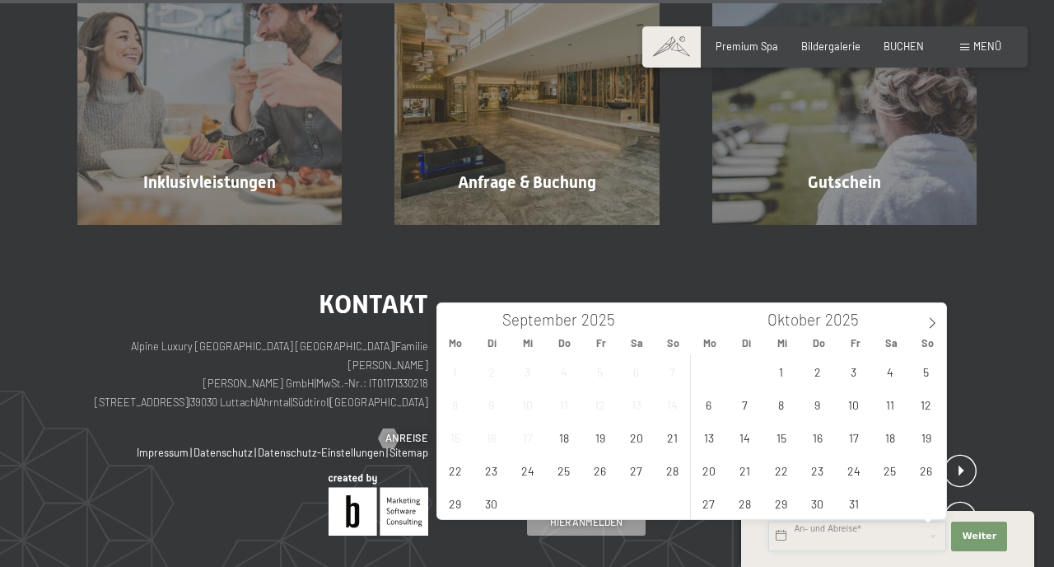
click at [801, 535] on input "text" at bounding box center [857, 536] width 178 height 30
click at [782, 373] on span "1" at bounding box center [781, 371] width 32 height 32
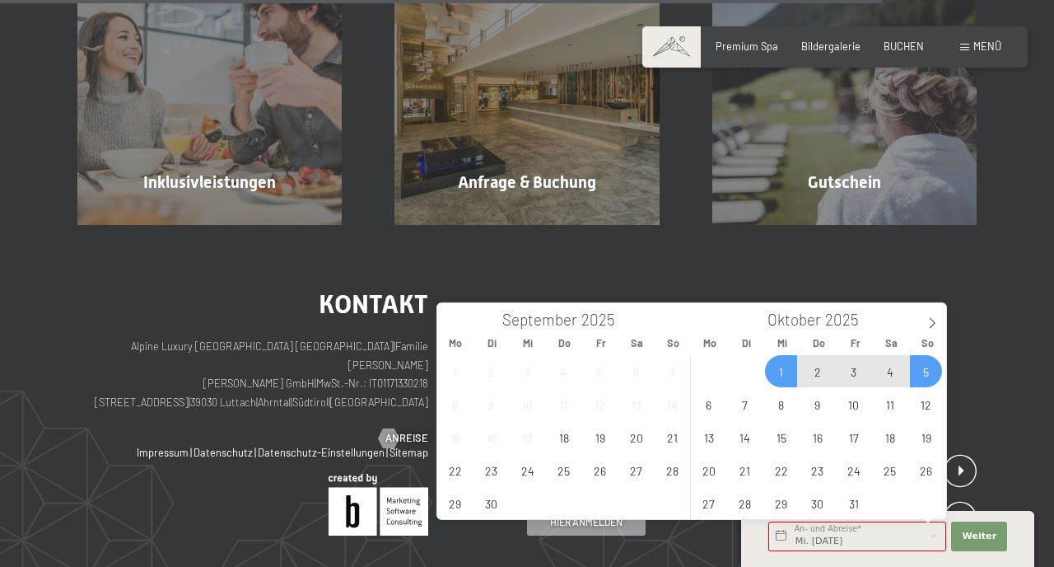
click at [927, 381] on span "5" at bounding box center [926, 371] width 32 height 32
type input "Mi. 01.10.2025 - So. 05.10.2025"
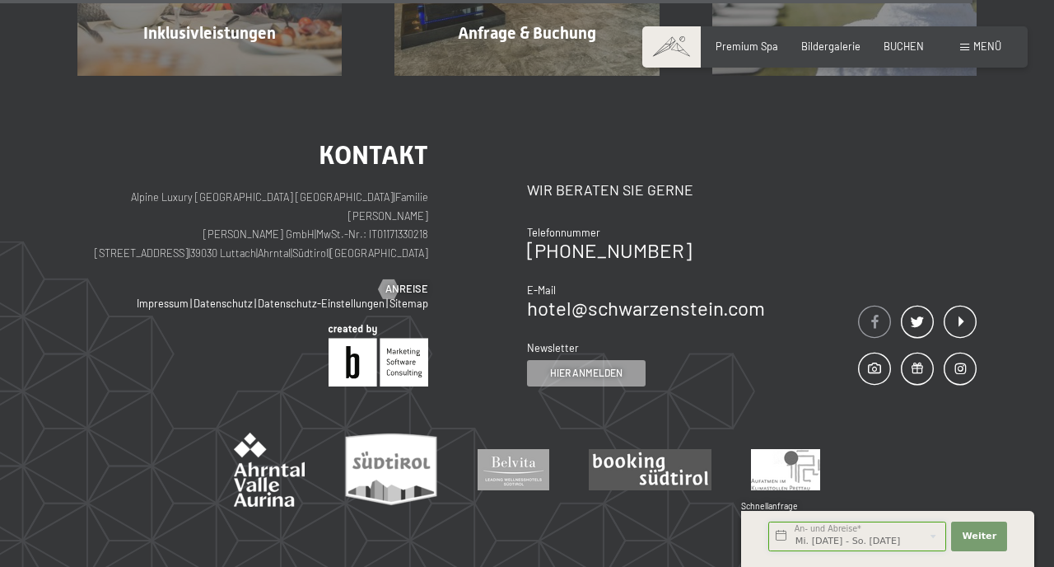
scroll to position [1604, 0]
click at [976, 531] on span "Weiter" at bounding box center [979, 536] width 35 height 13
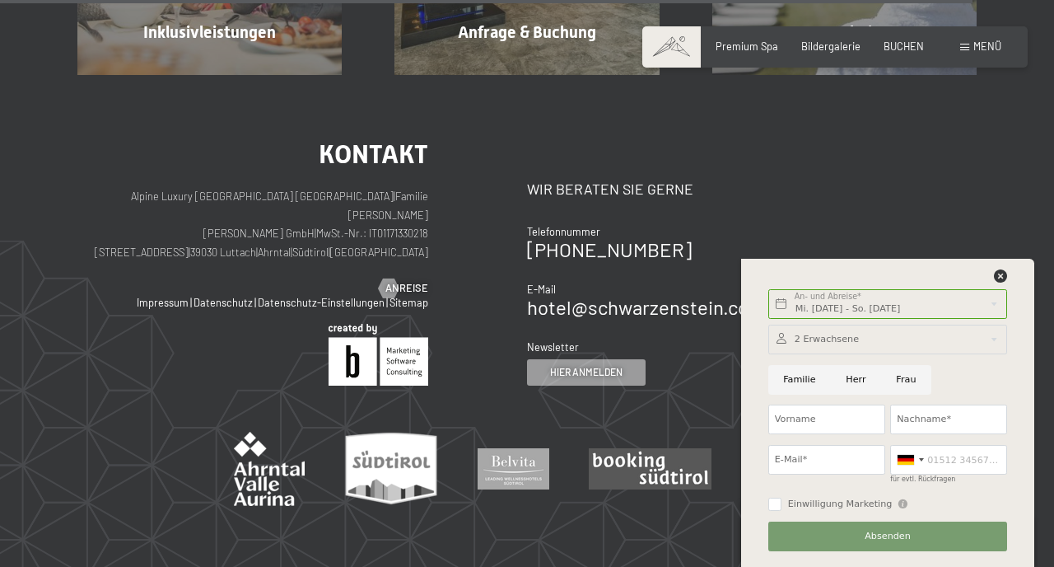
scroll to position [0, 0]
click at [851, 376] on input "Herr" at bounding box center [856, 380] width 50 height 30
radio input "true"
click at [825, 429] on input "Vorname" at bounding box center [826, 419] width 117 height 30
type input "Michael"
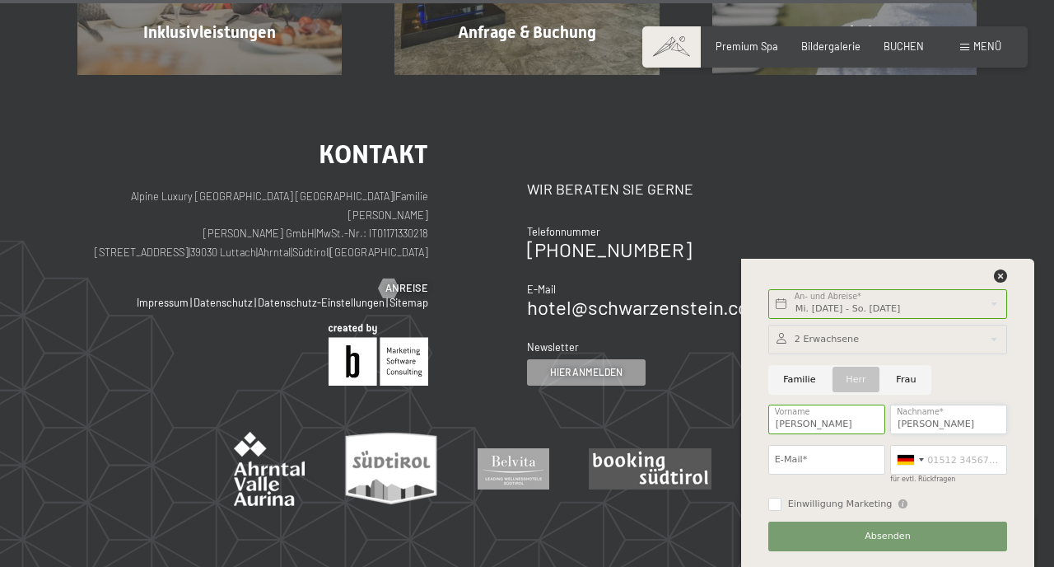
type input "Balz"
click at [804, 455] on input "E-Mail*" at bounding box center [826, 460] width 117 height 30
type input "doc.doc@web.de"
click at [959, 460] on input "für evtl. Rückfragen" at bounding box center [948, 460] width 117 height 30
type input "01726835012"
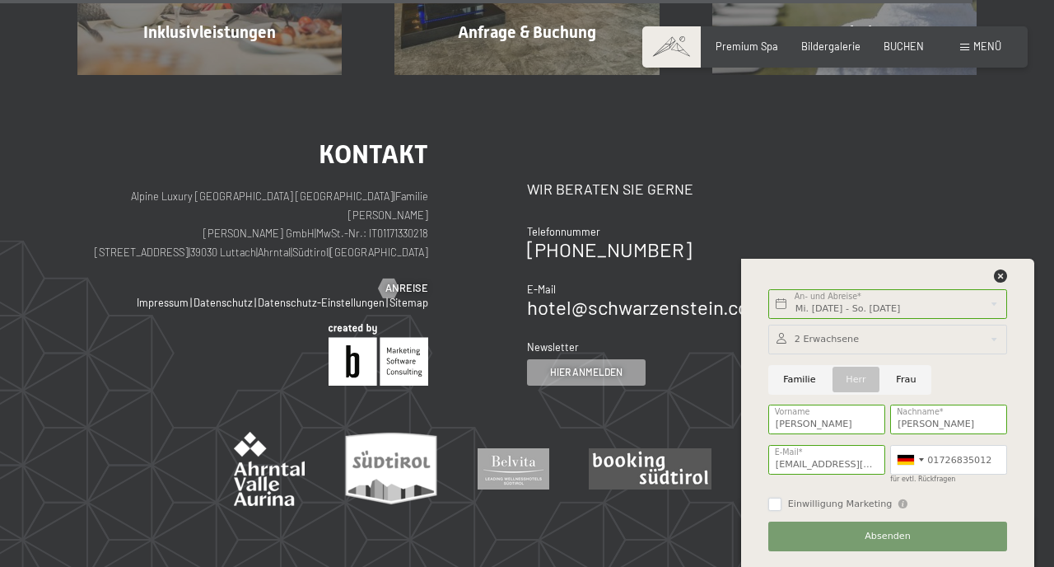
click at [769, 502] on input "Einwilligung Marketing" at bounding box center [774, 503] width 13 height 13
checkbox input "true"
click at [890, 538] on span "Absenden" at bounding box center [888, 536] width 46 height 13
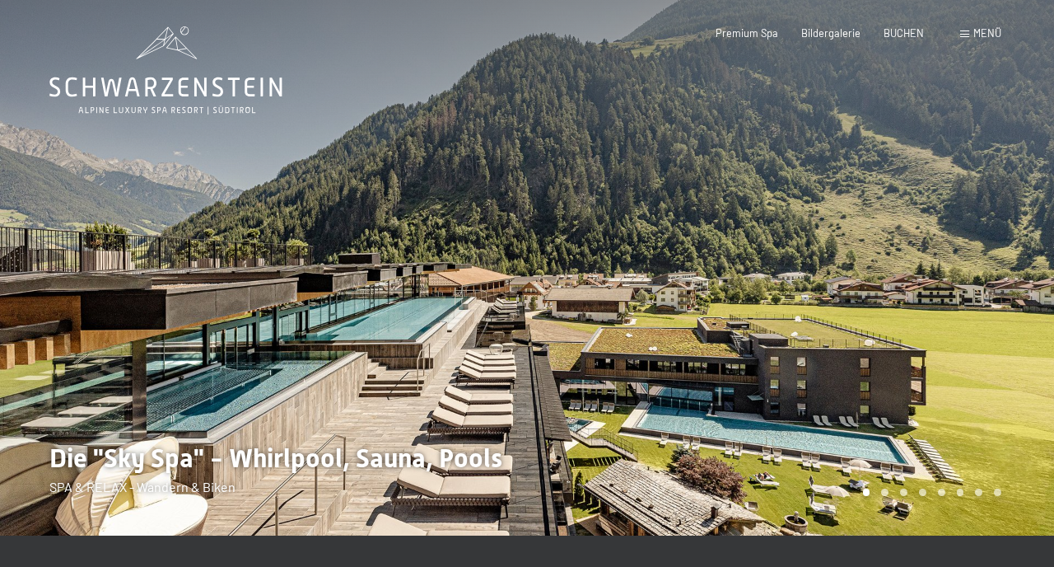
click at [991, 34] on span "Menü" at bounding box center [987, 32] width 28 height 13
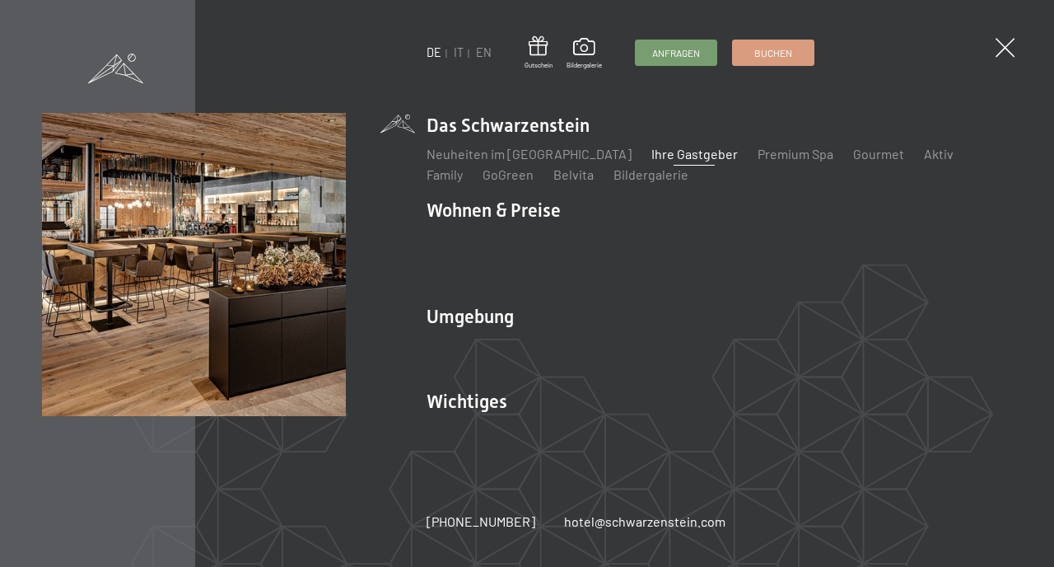
click at [651, 161] on link "Ihre Gastgeber" at bounding box center [694, 154] width 86 height 16
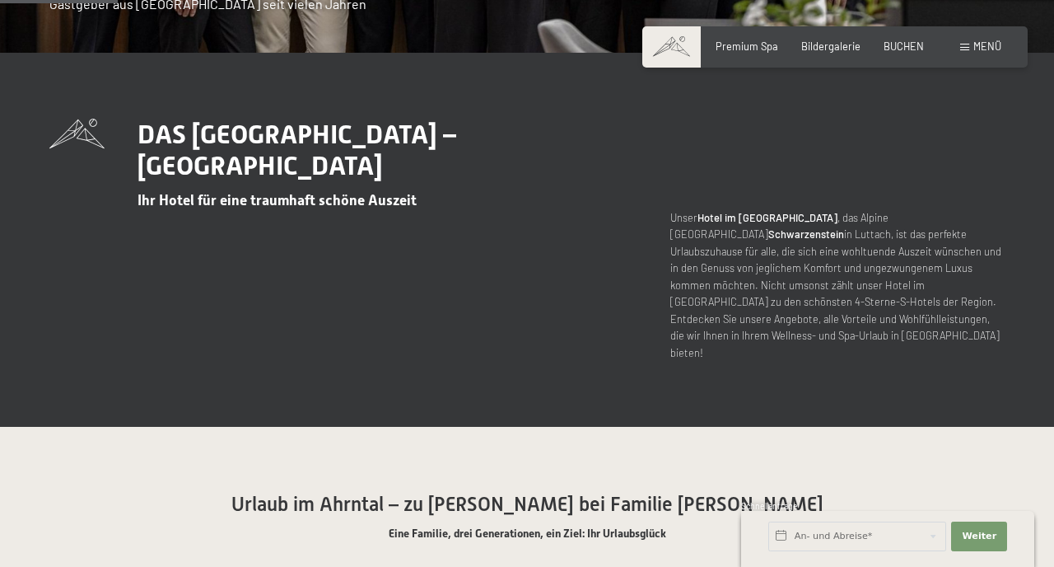
scroll to position [477, 0]
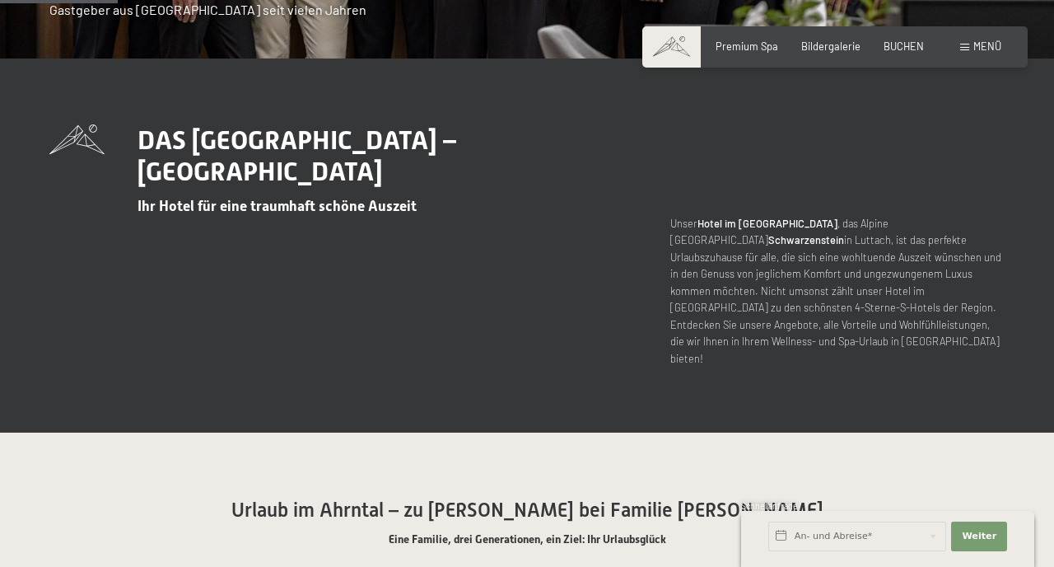
click at [678, 44] on span at bounding box center [671, 46] width 58 height 41
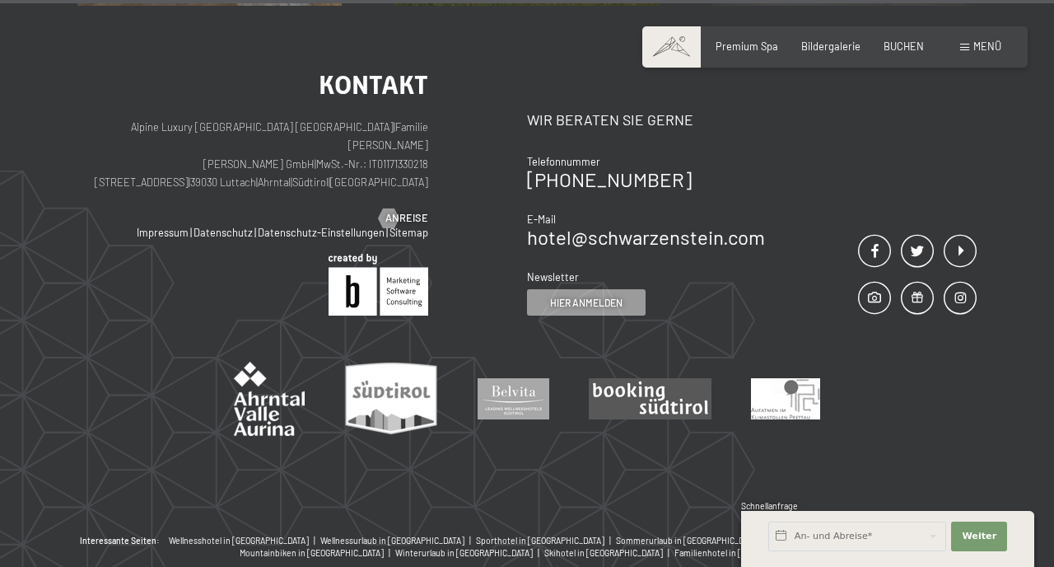
scroll to position [6202, 0]
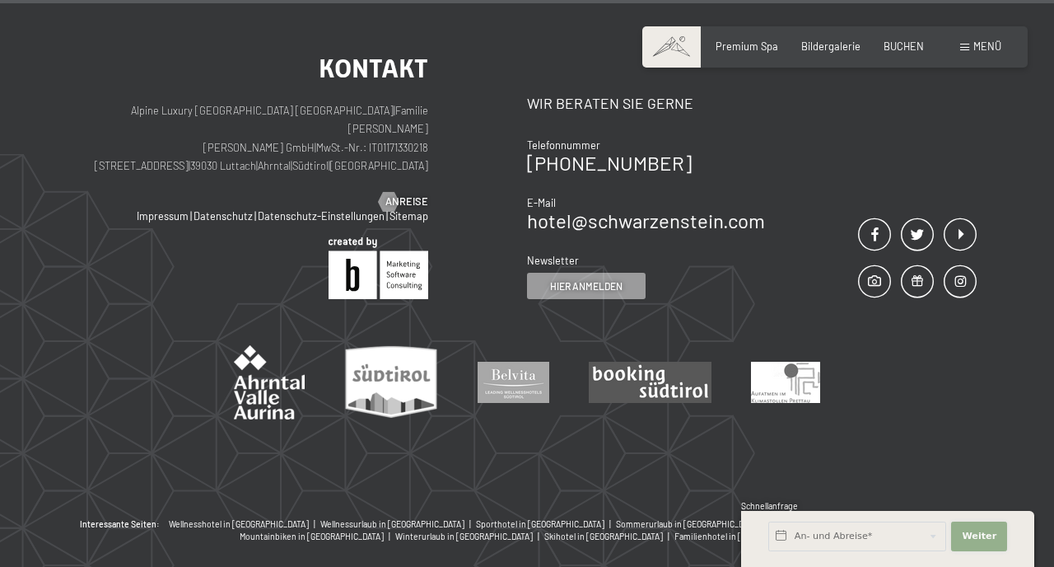
click at [976, 540] on span "Weiter" at bounding box center [979, 536] width 35 height 13
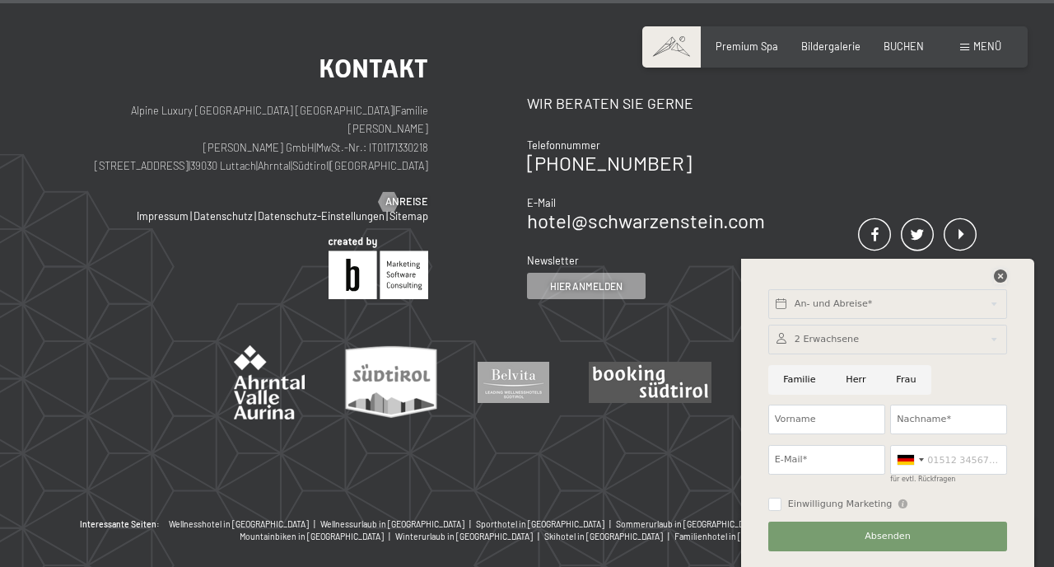
click at [1003, 278] on icon at bounding box center [1000, 275] width 13 height 13
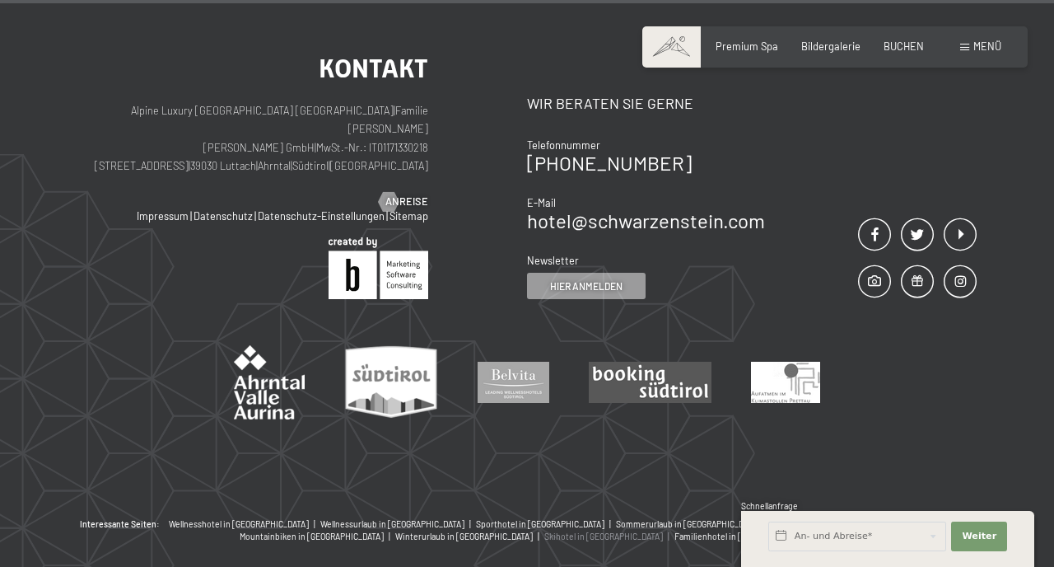
click at [663, 531] on span "Skihotel in [GEOGRAPHIC_DATA]" at bounding box center [603, 536] width 119 height 10
